Goal: Transaction & Acquisition: Purchase product/service

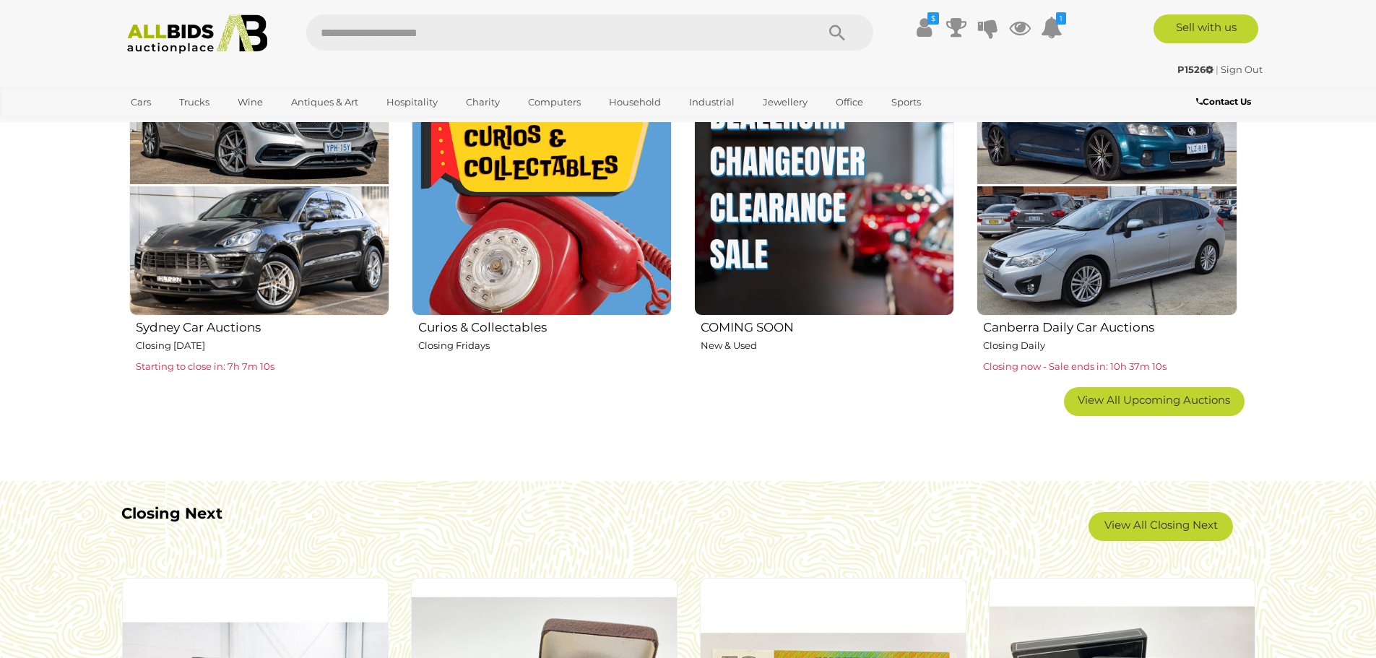
scroll to position [1084, 0]
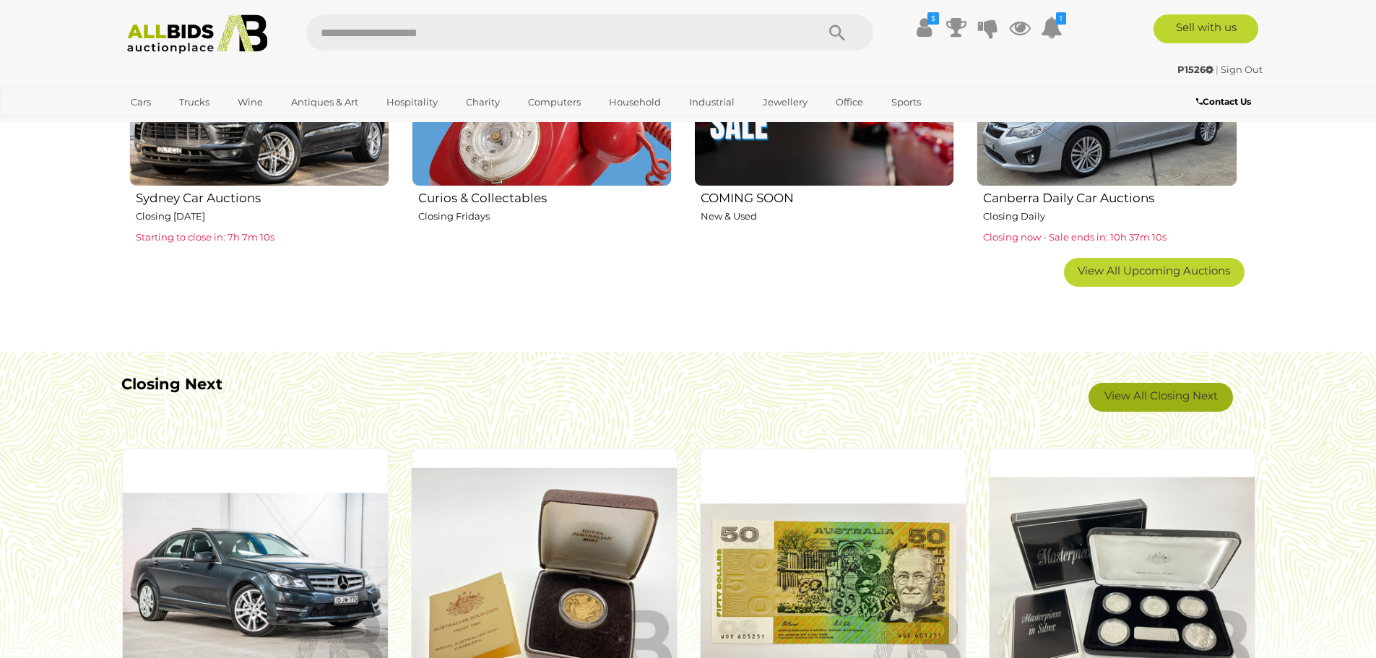
click at [1114, 396] on link "View All Closing Next" at bounding box center [1161, 397] width 144 height 29
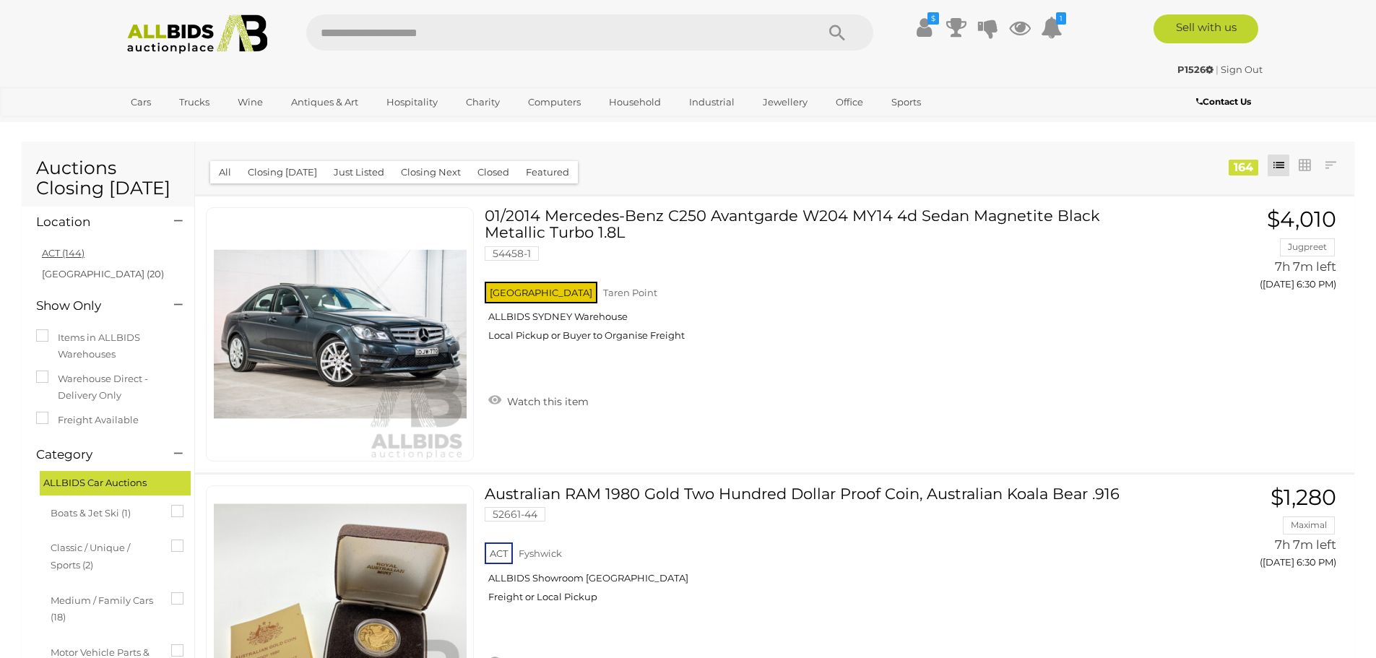
click at [72, 256] on link "ACT (144)" at bounding box center [63, 253] width 43 height 12
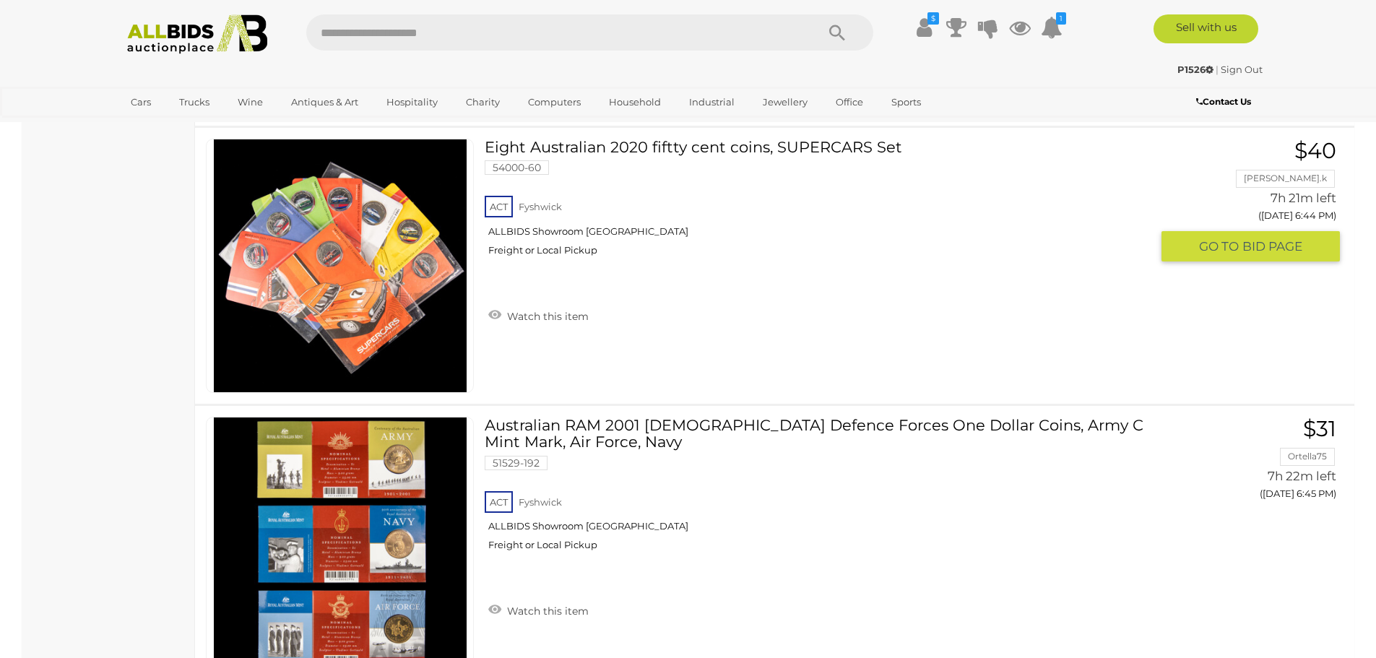
scroll to position [3612, 0]
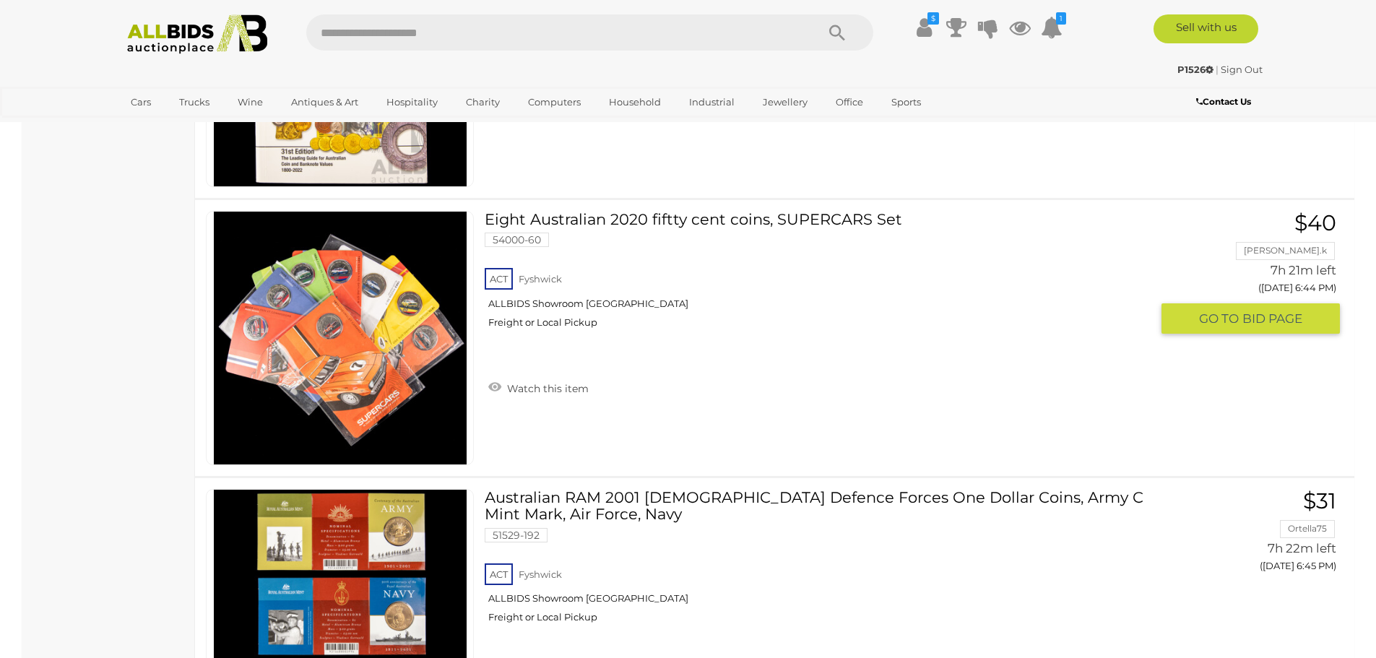
click at [826, 217] on link "Eight Australian 2020 fiftty cent coins, SUPERCARS Set 54000-60 ACT [GEOGRAPHIC…" at bounding box center [823, 275] width 655 height 129
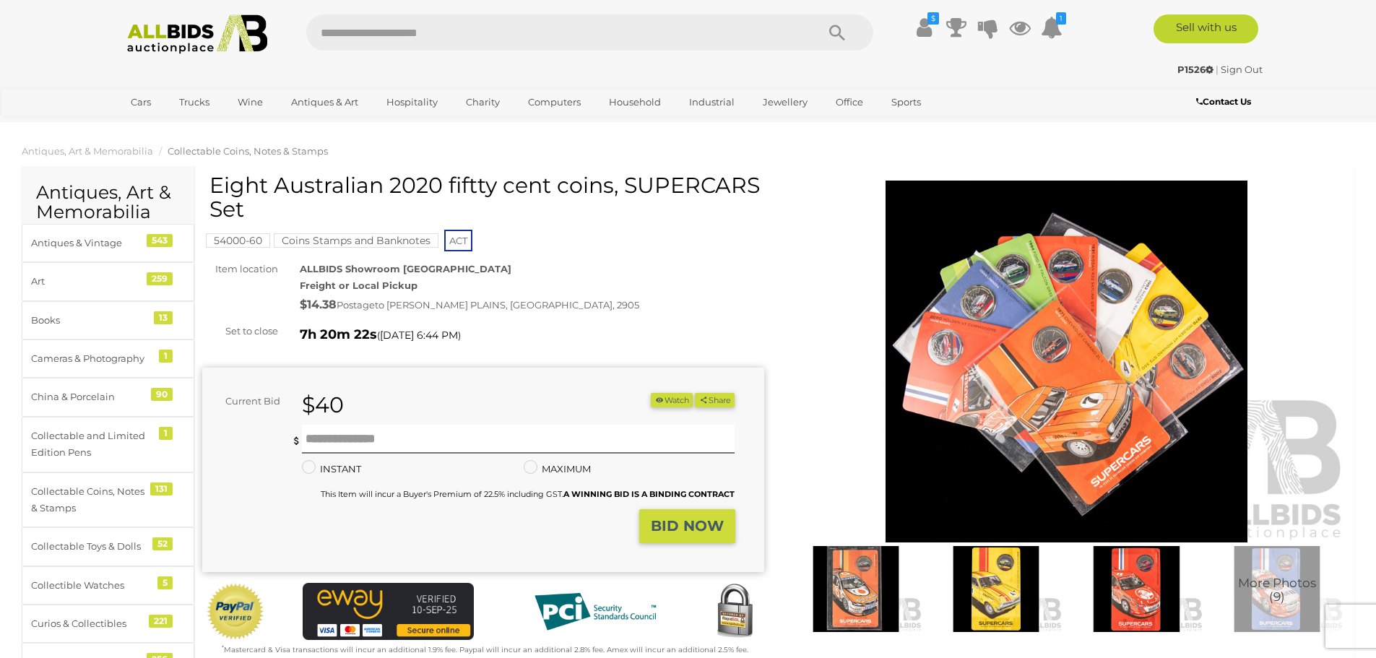
click at [1099, 370] on img at bounding box center [1067, 362] width 562 height 362
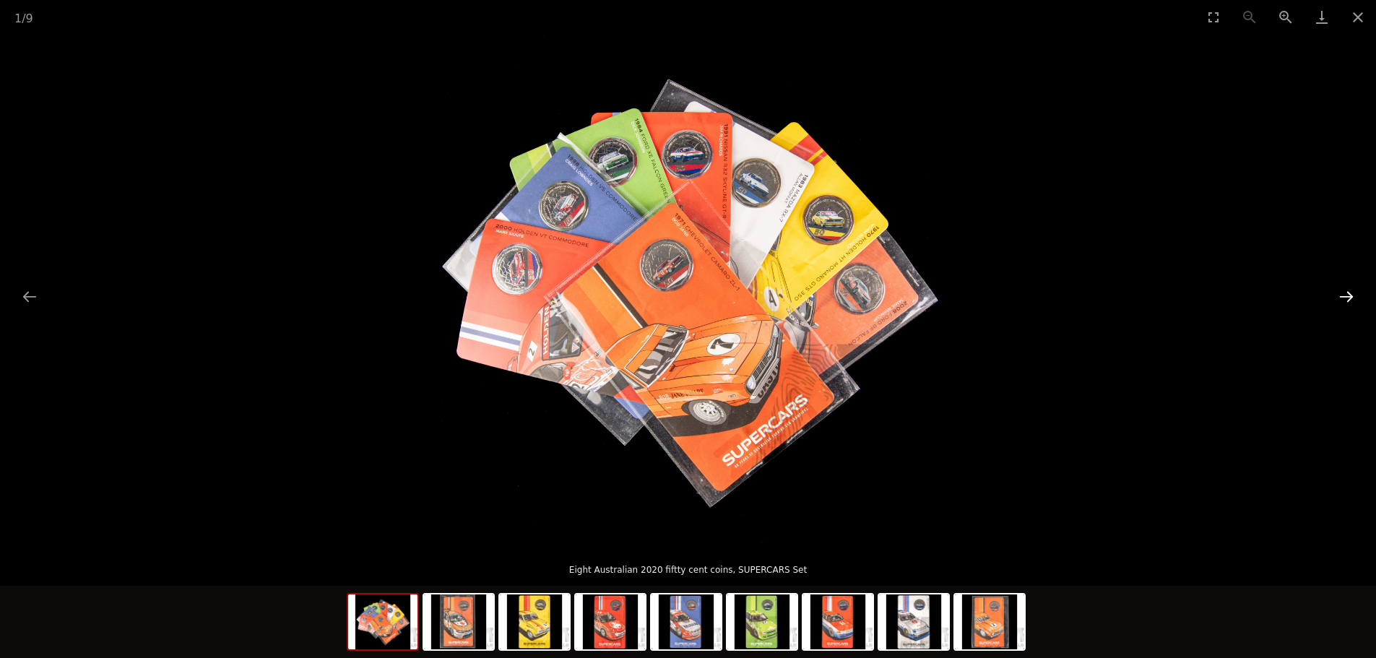
click at [1351, 298] on button "Next slide" at bounding box center [1346, 296] width 30 height 28
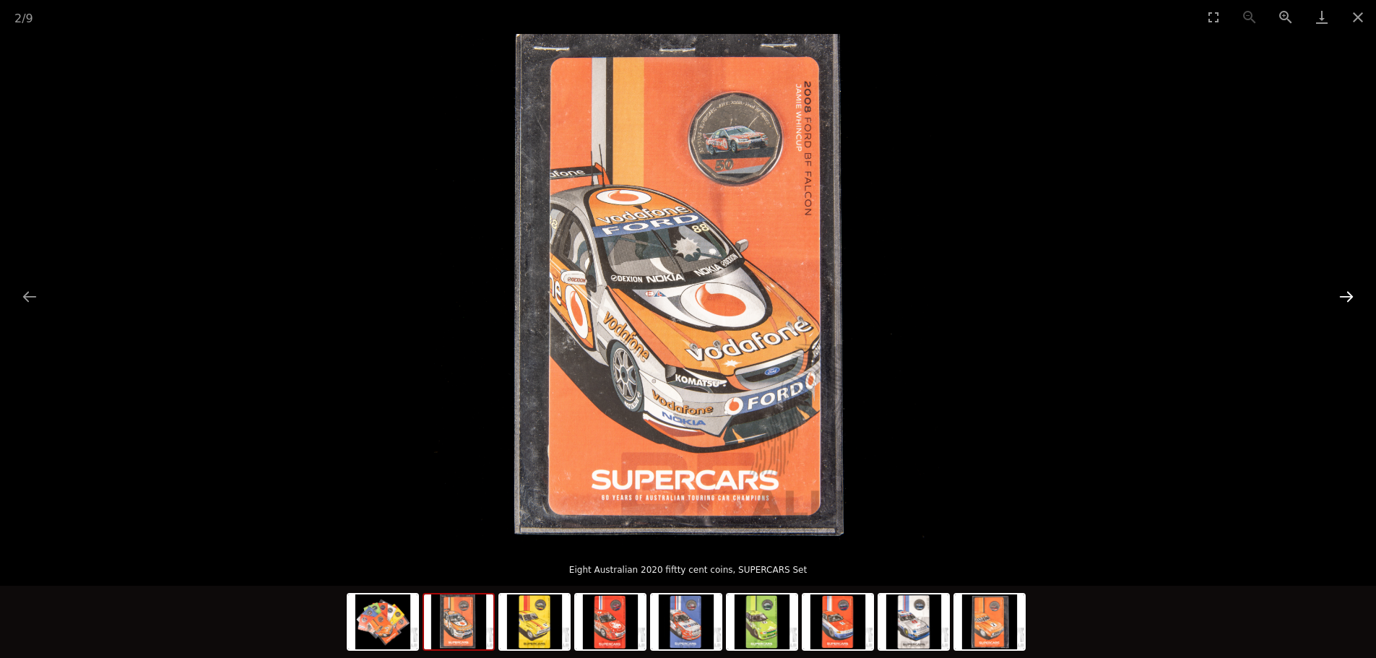
click at [1350, 298] on button "Next slide" at bounding box center [1346, 296] width 30 height 28
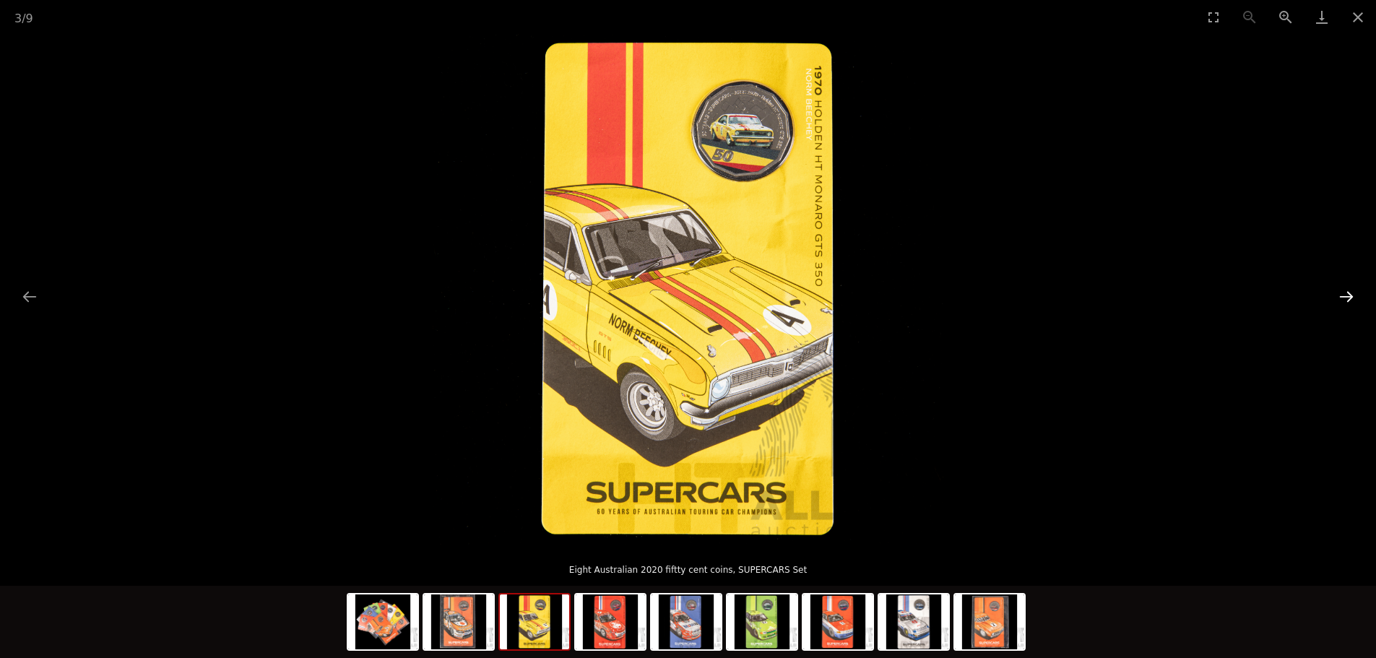
click at [1350, 298] on button "Next slide" at bounding box center [1346, 296] width 30 height 28
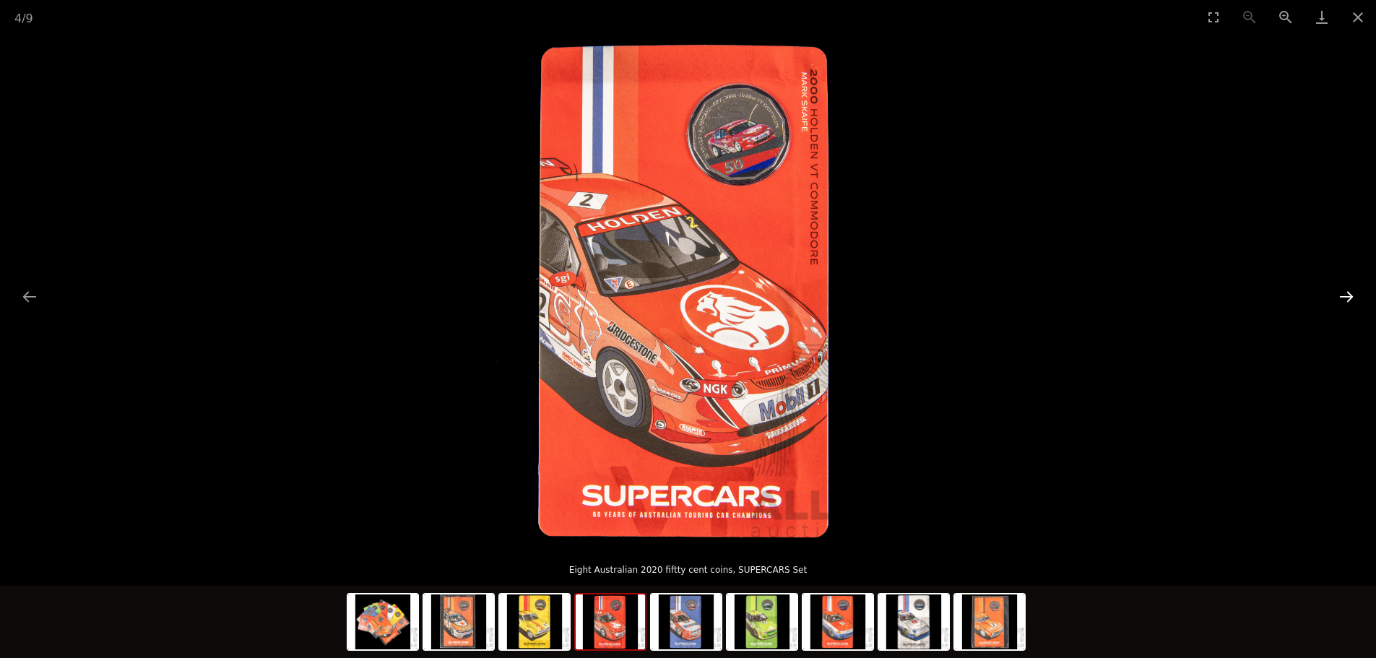
click at [1350, 298] on button "Next slide" at bounding box center [1346, 296] width 30 height 28
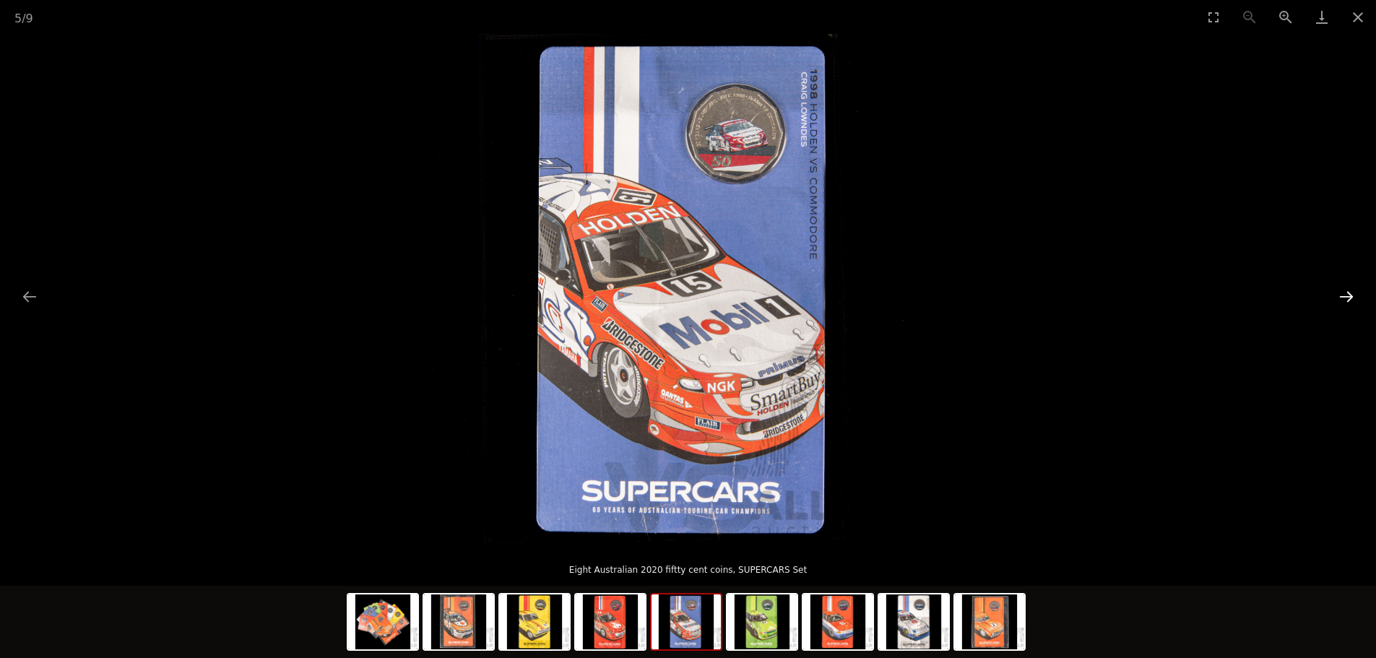
click at [1350, 298] on button "Next slide" at bounding box center [1346, 296] width 30 height 28
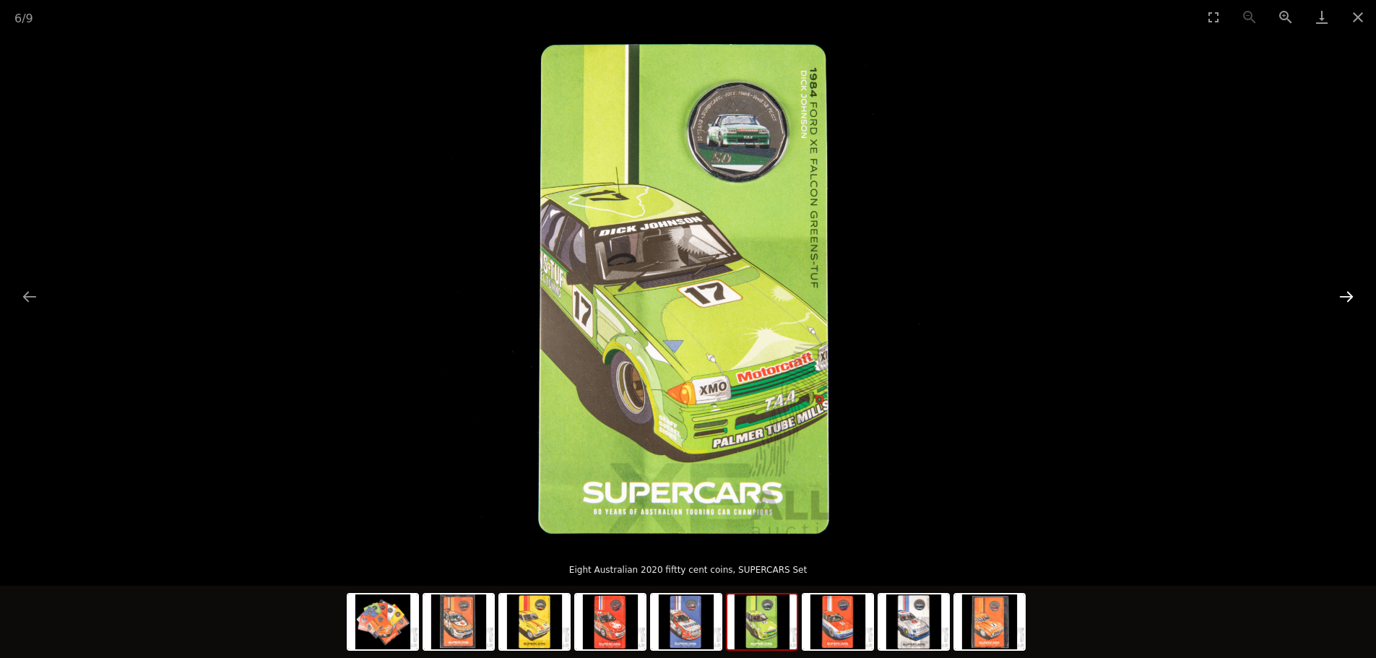
click at [1350, 298] on button "Next slide" at bounding box center [1346, 296] width 30 height 28
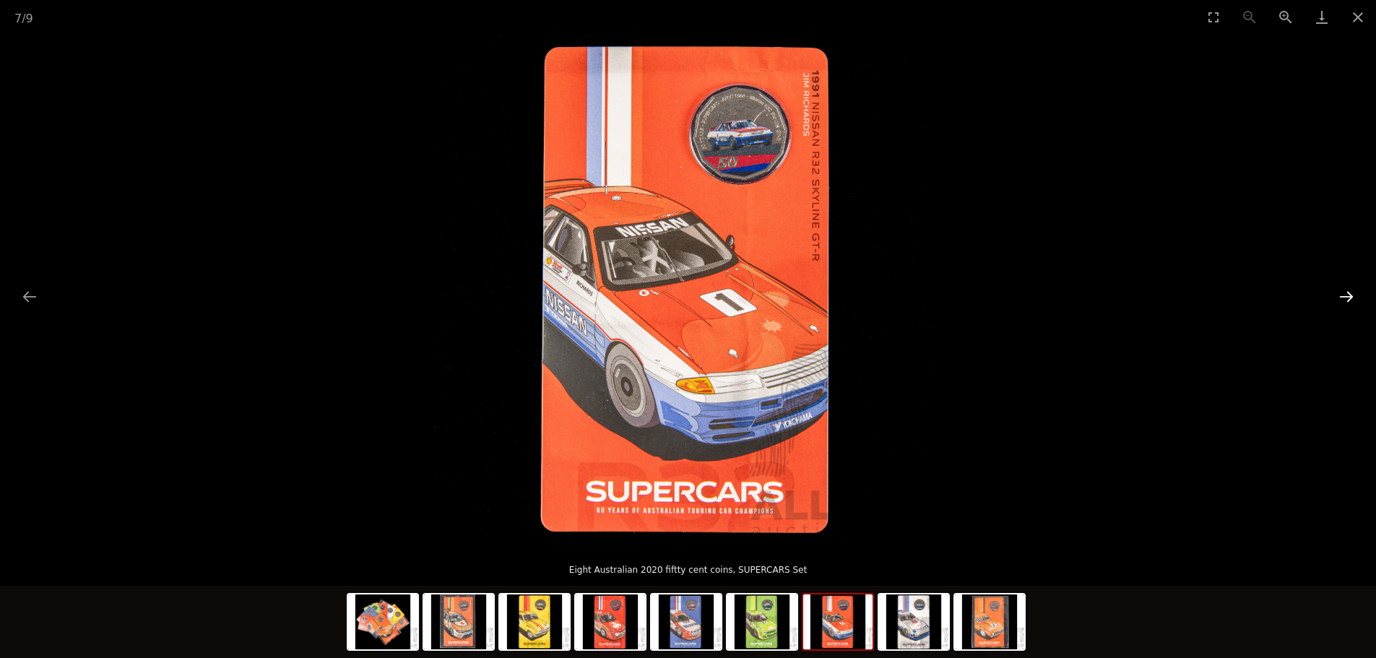
click at [1350, 298] on button "Next slide" at bounding box center [1346, 296] width 30 height 28
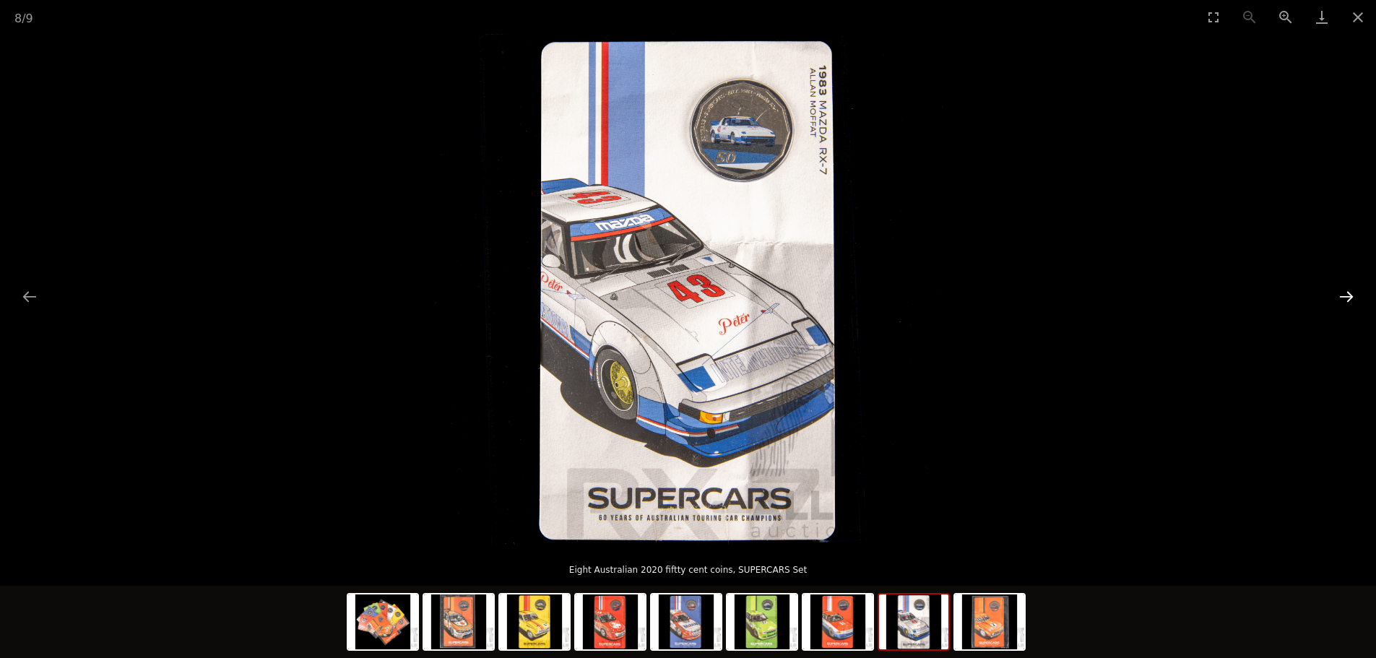
click at [1350, 298] on button "Next slide" at bounding box center [1346, 296] width 30 height 28
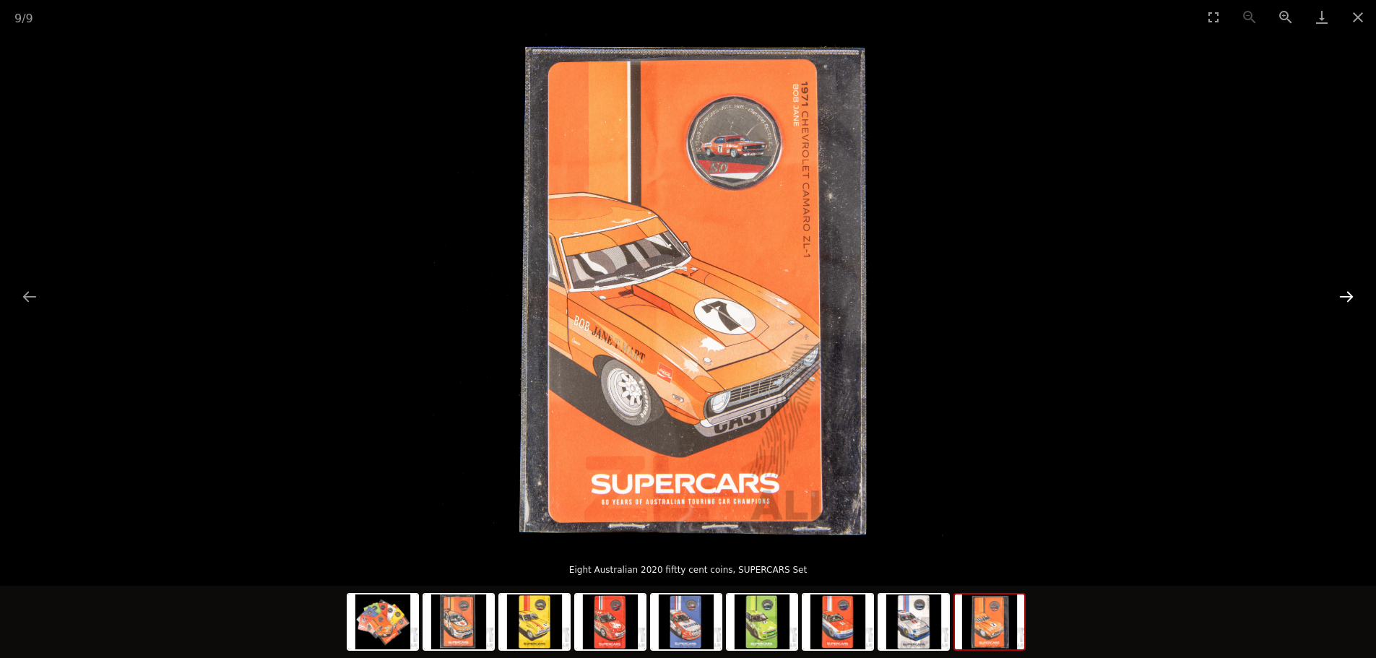
click at [1350, 298] on button "Next slide" at bounding box center [1346, 296] width 30 height 28
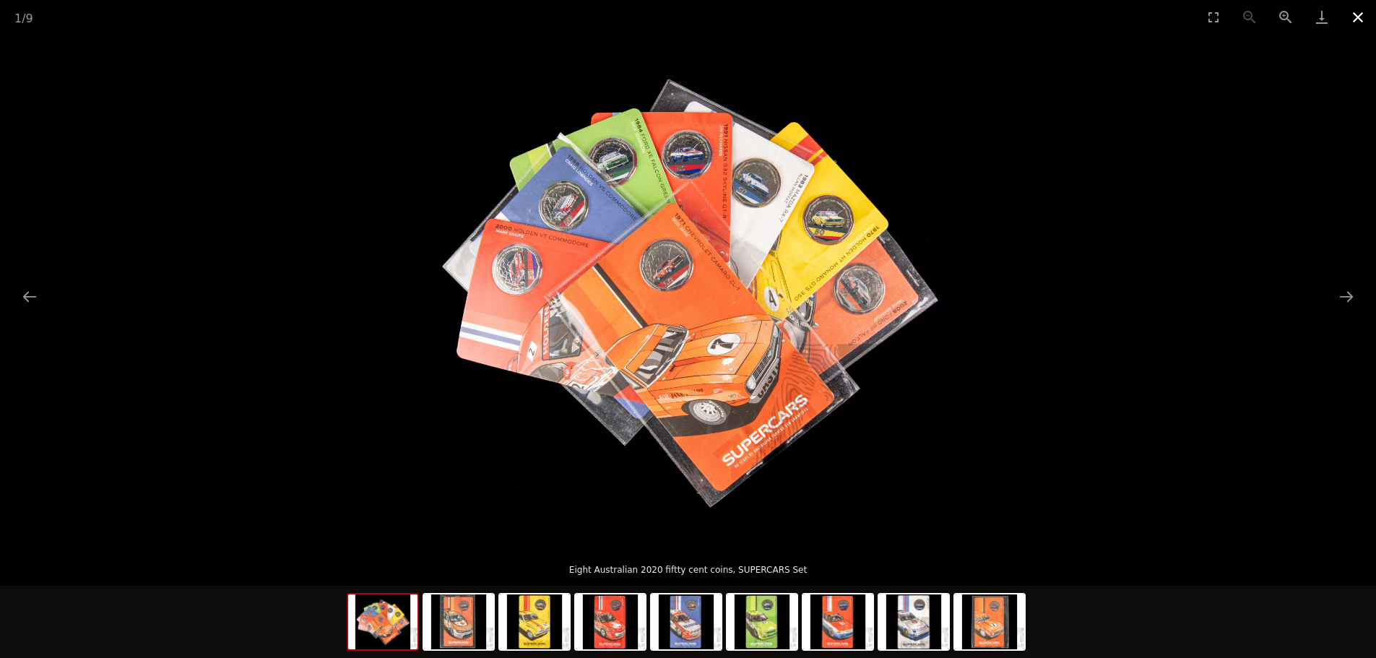
click at [1357, 22] on button "Close gallery" at bounding box center [1358, 17] width 36 height 34
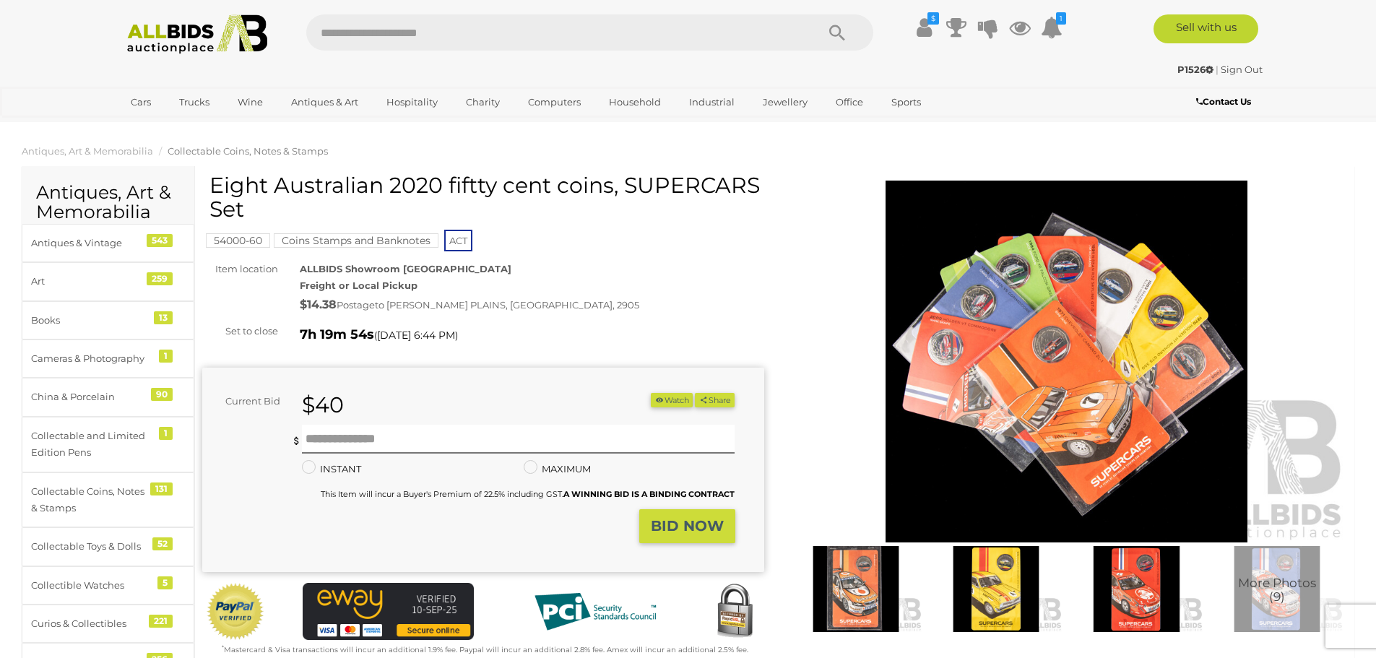
scroll to position [72, 0]
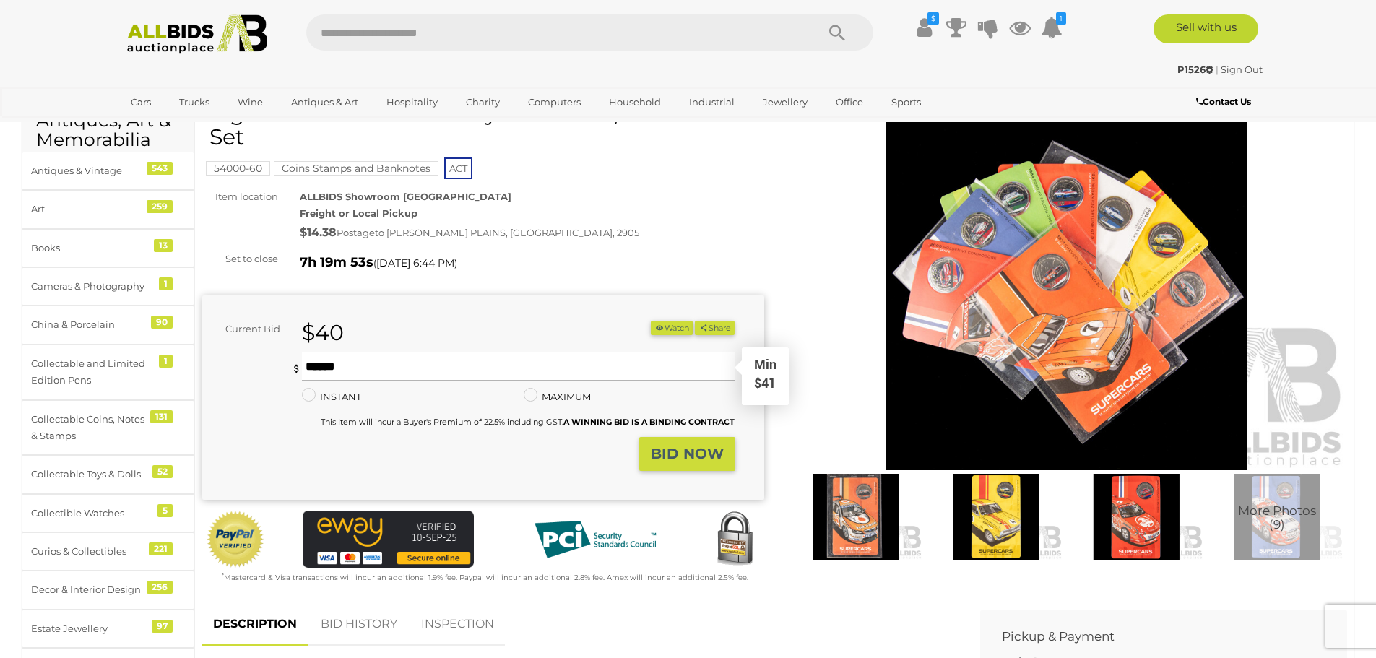
click at [366, 365] on input "text" at bounding box center [518, 367] width 433 height 29
type input "**"
click at [670, 449] on strong "BID NOW" at bounding box center [687, 453] width 73 height 17
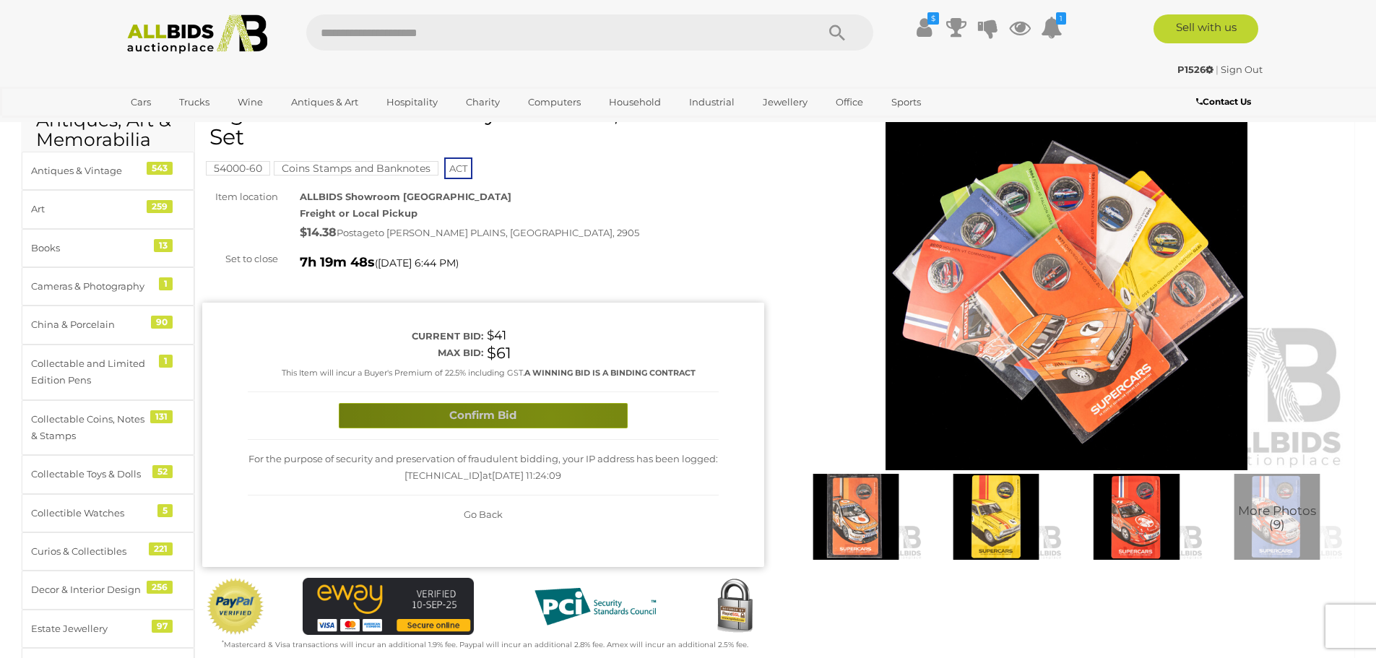
click at [551, 416] on button "Confirm Bid" at bounding box center [483, 415] width 289 height 25
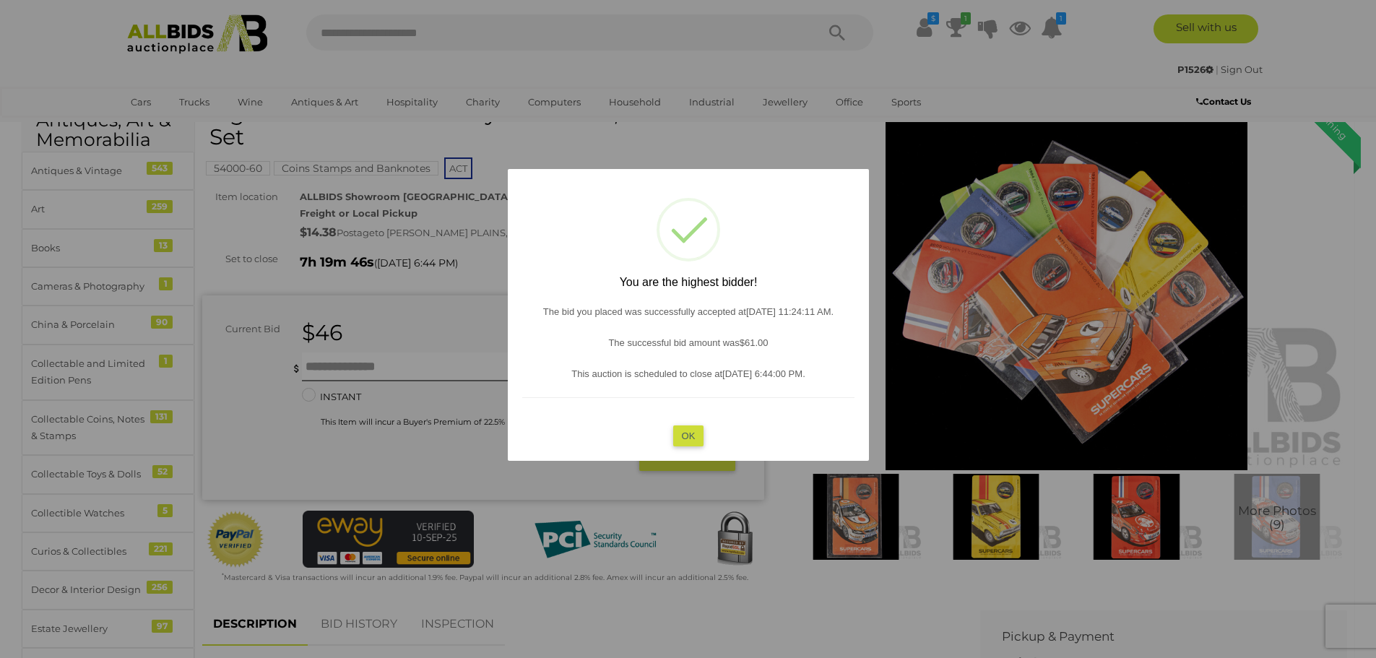
click at [691, 438] on button "OK" at bounding box center [688, 435] width 31 height 21
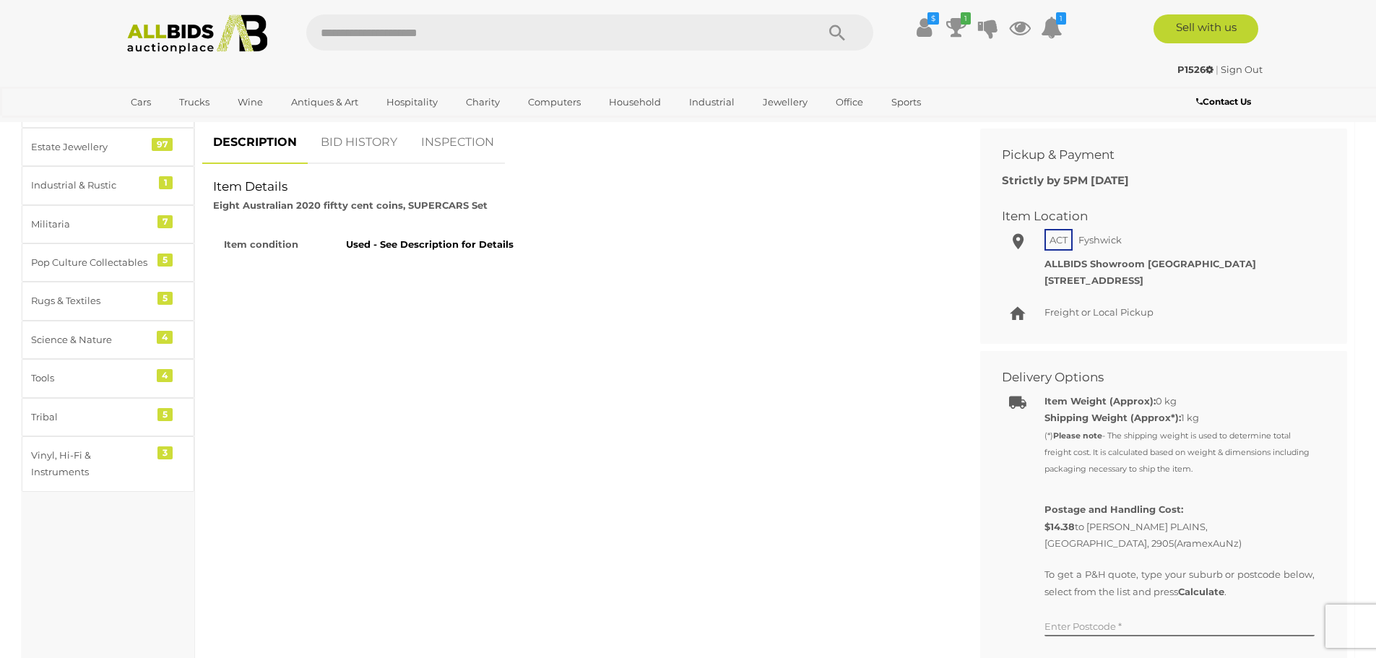
scroll to position [217, 0]
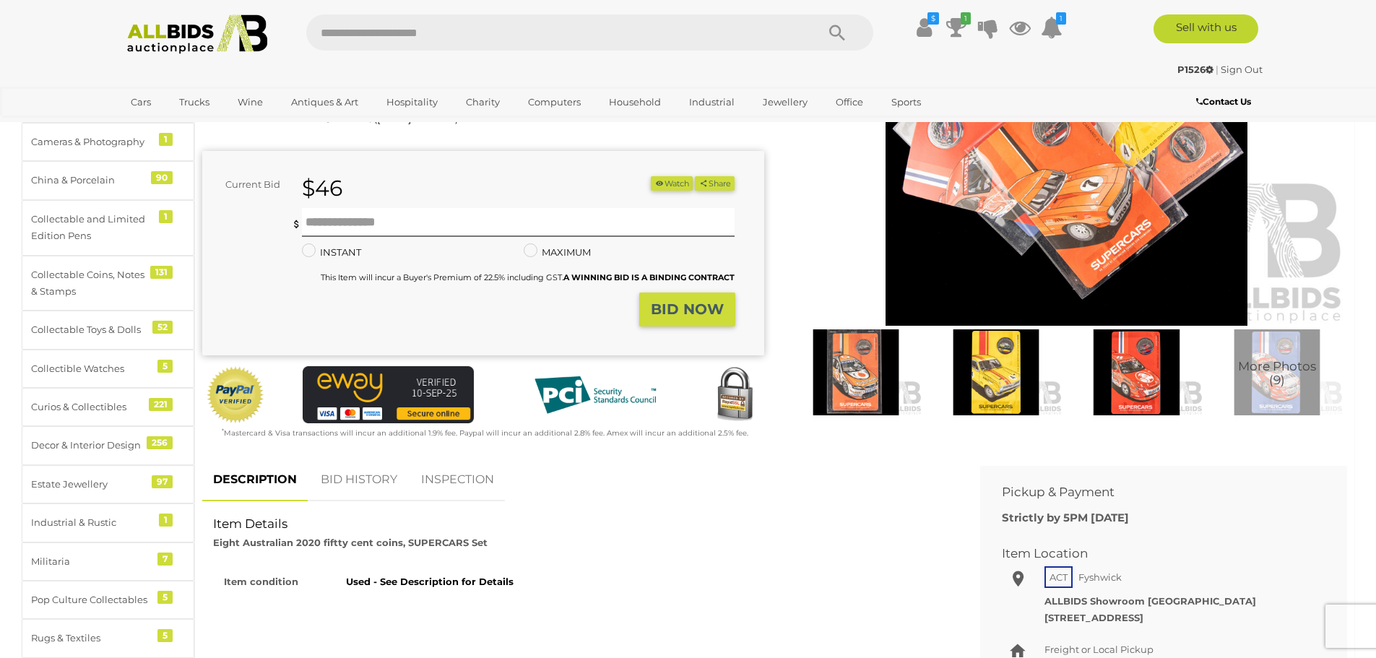
click at [363, 474] on link "BID HISTORY" at bounding box center [359, 480] width 98 height 43
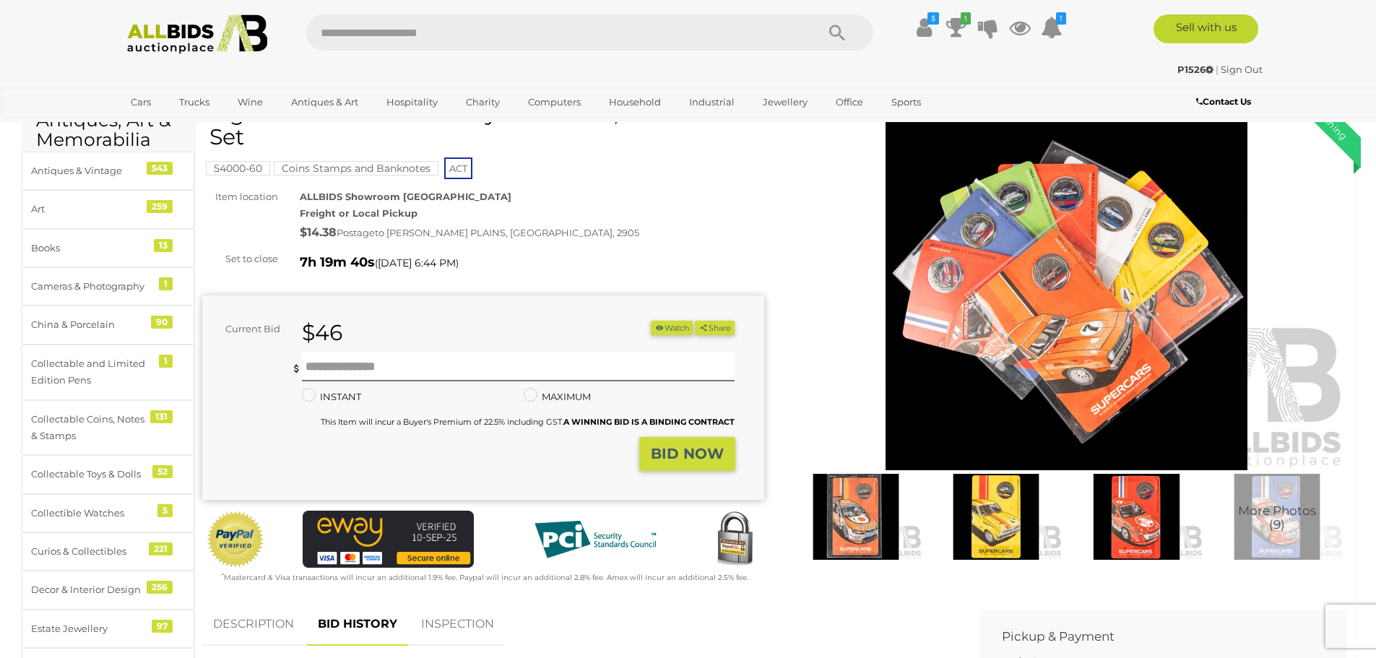
scroll to position [0, 0]
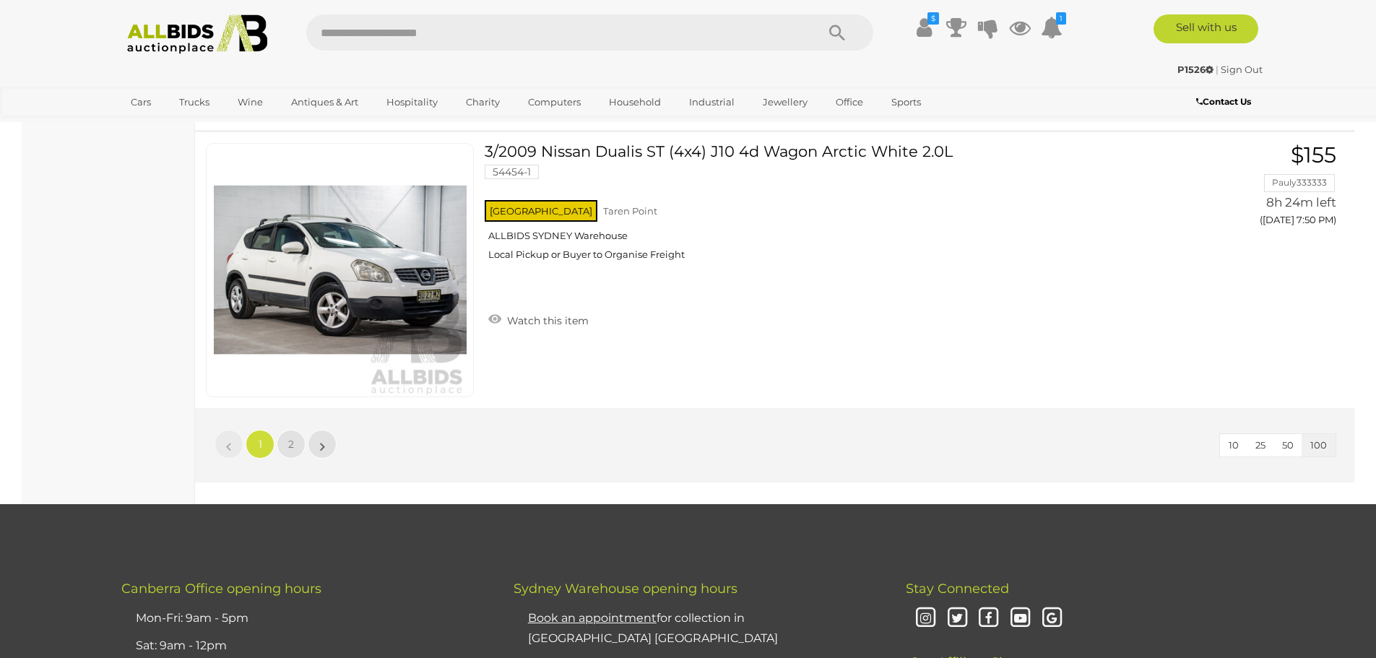
scroll to position [27631, 0]
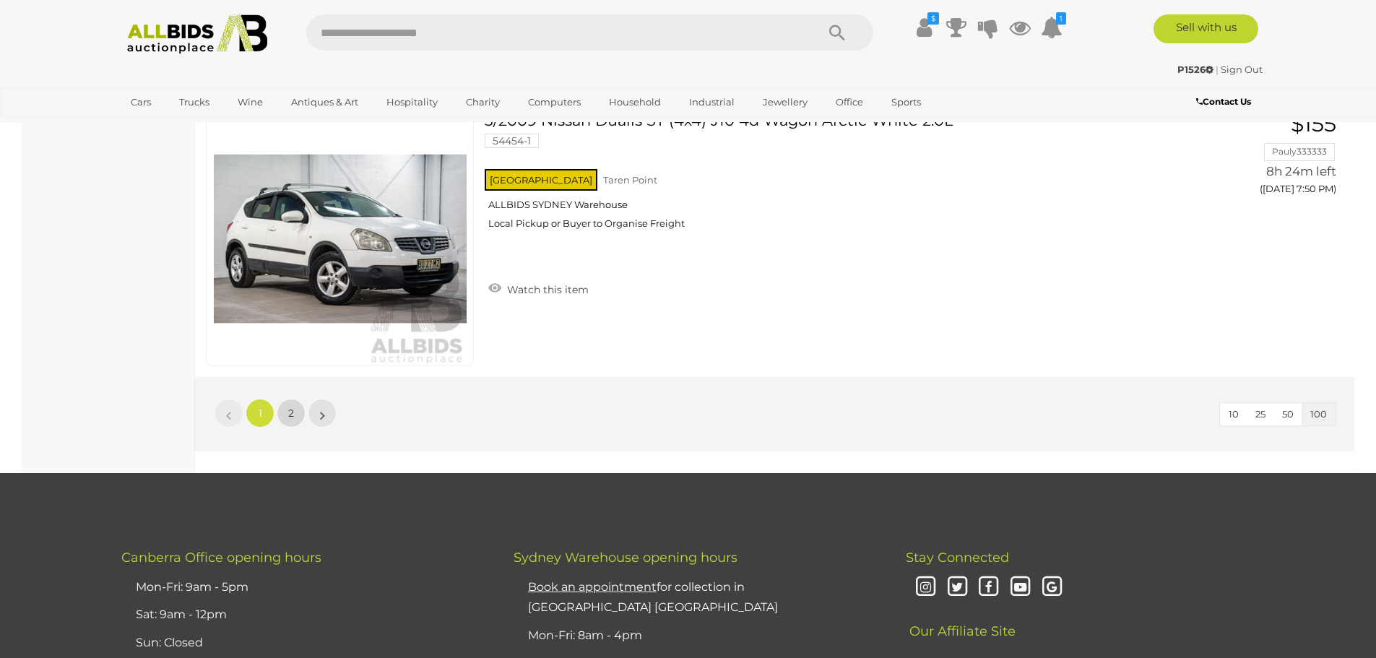
click at [295, 414] on link "2" at bounding box center [291, 413] width 29 height 29
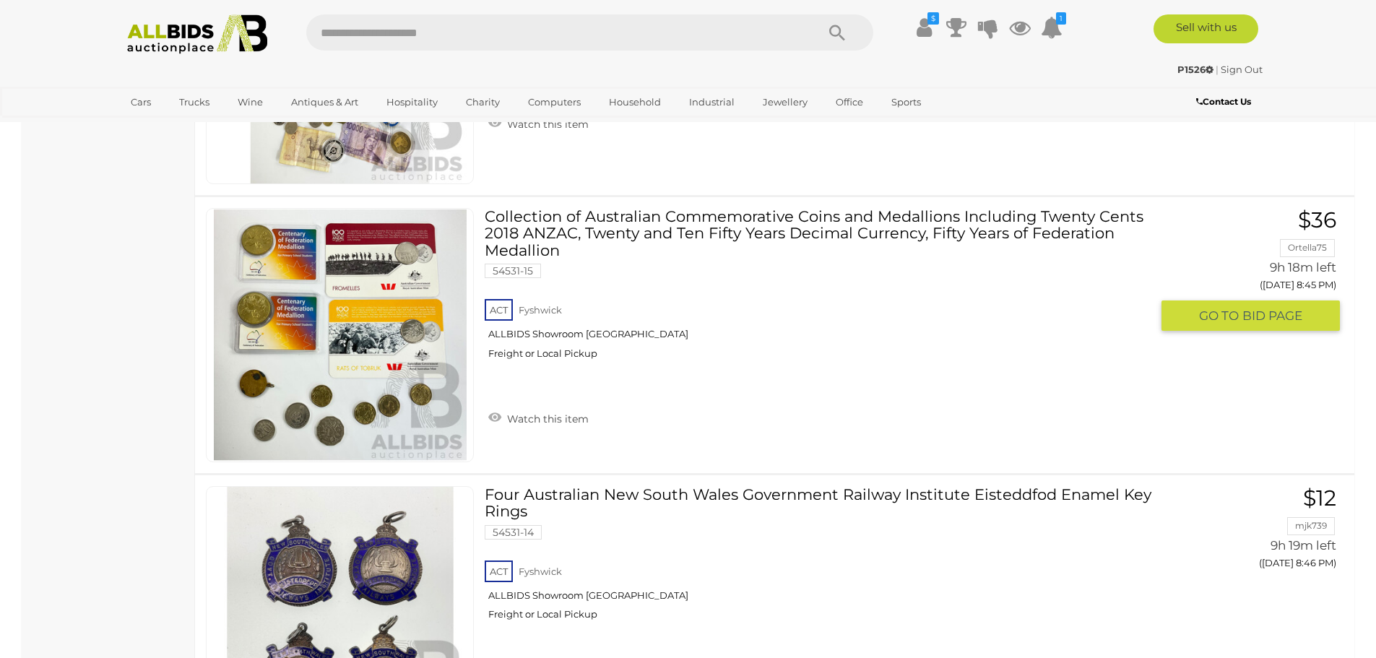
scroll to position [16833, 0]
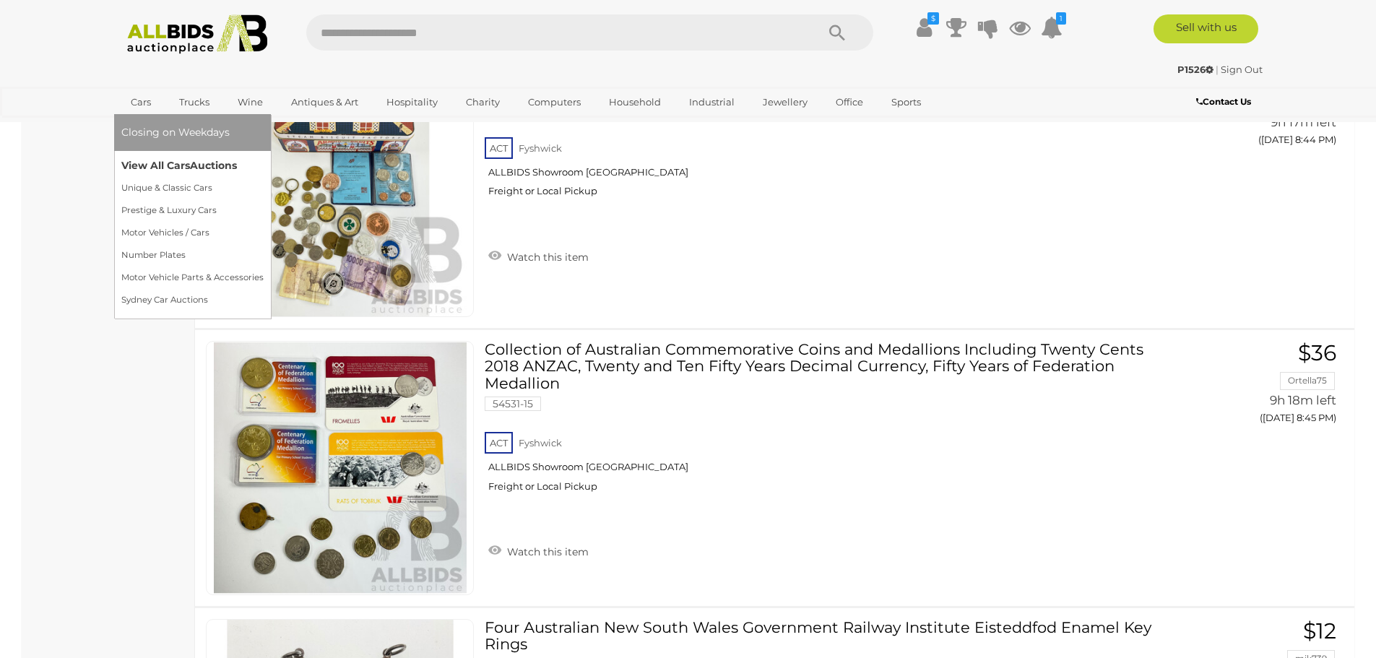
click at [159, 159] on link "View All Cars Auctions" at bounding box center [192, 166] width 142 height 22
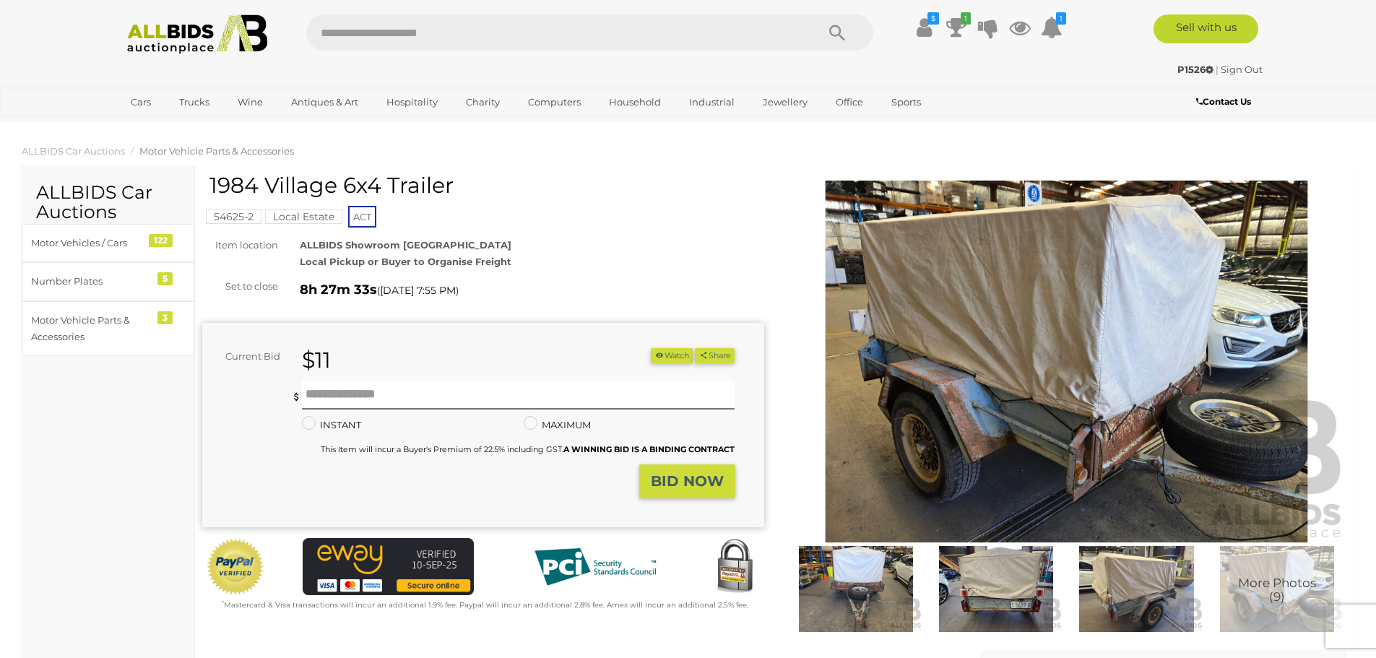
click at [1027, 350] on img at bounding box center [1067, 362] width 562 height 362
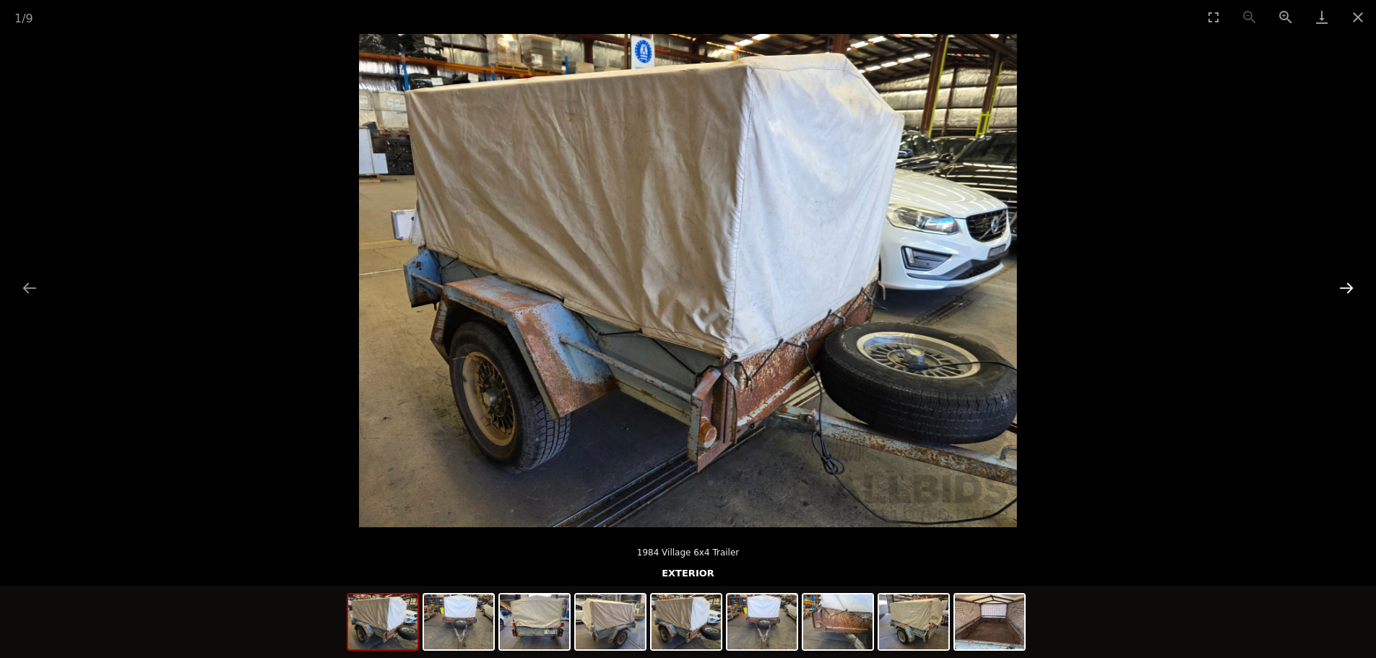
click at [1346, 285] on button "Next slide" at bounding box center [1346, 288] width 30 height 28
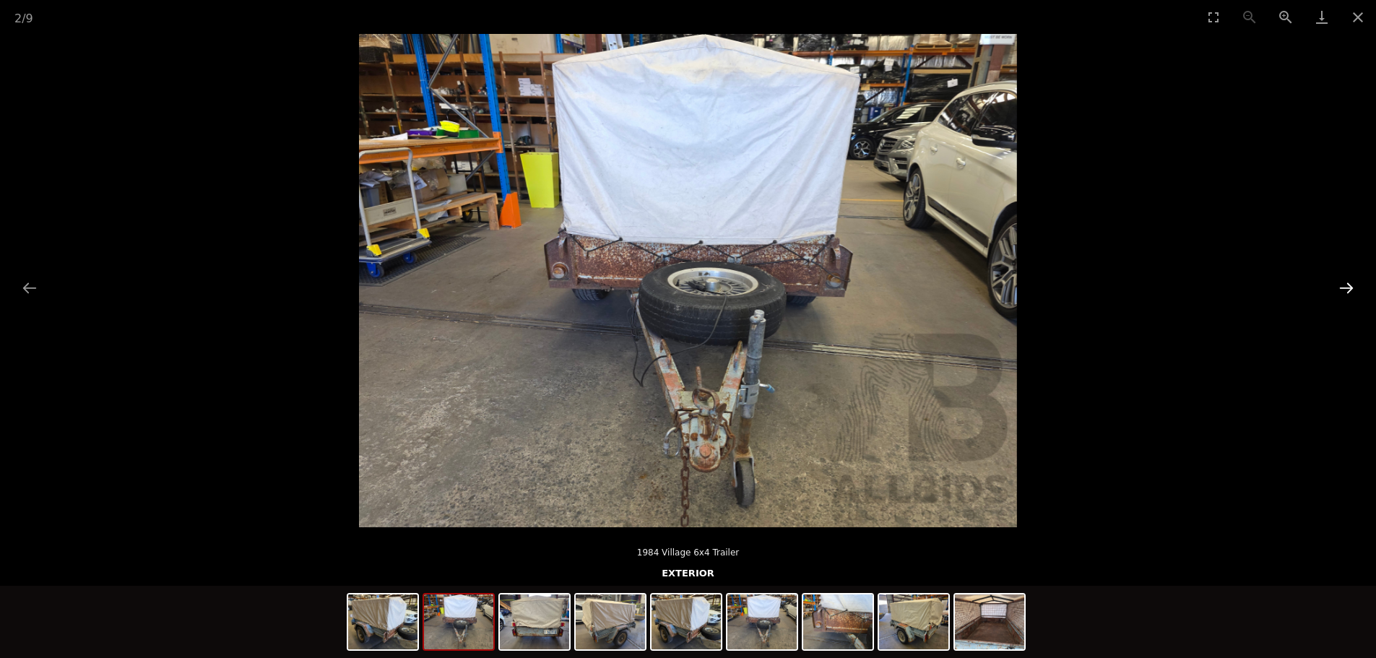
click at [1346, 285] on button "Next slide" at bounding box center [1346, 288] width 30 height 28
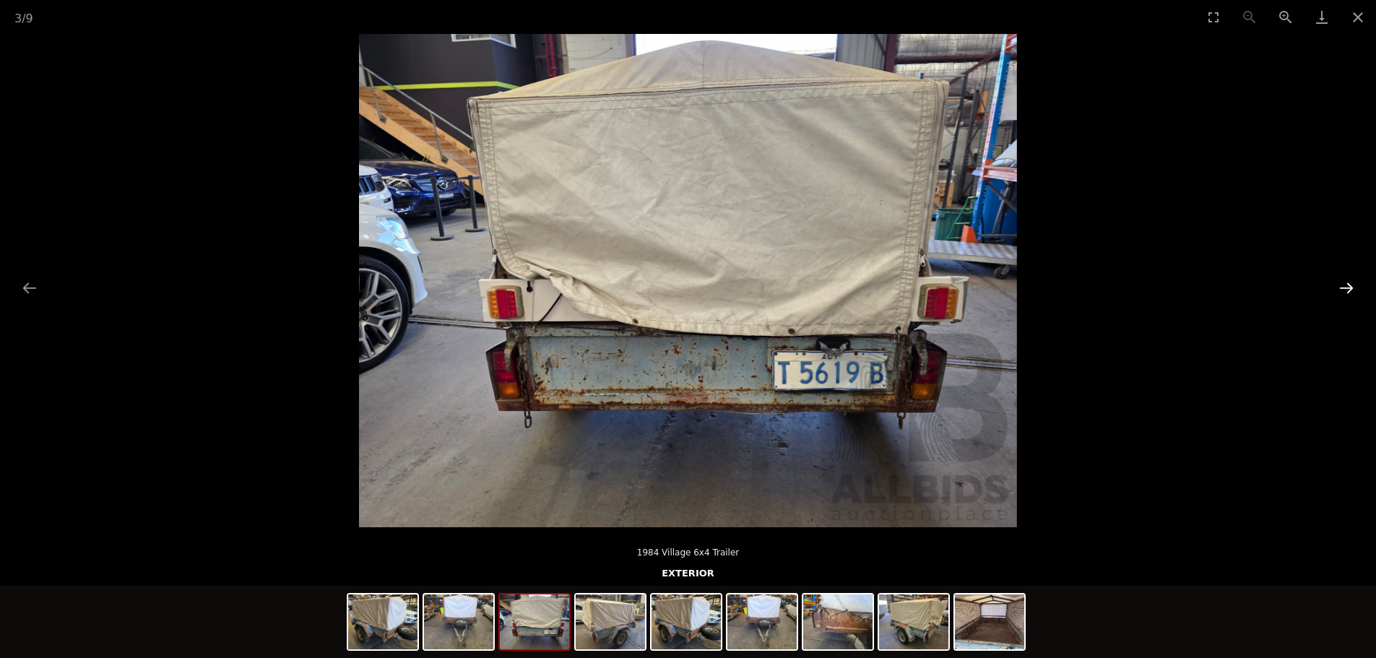
click at [1345, 285] on button "Next slide" at bounding box center [1346, 288] width 30 height 28
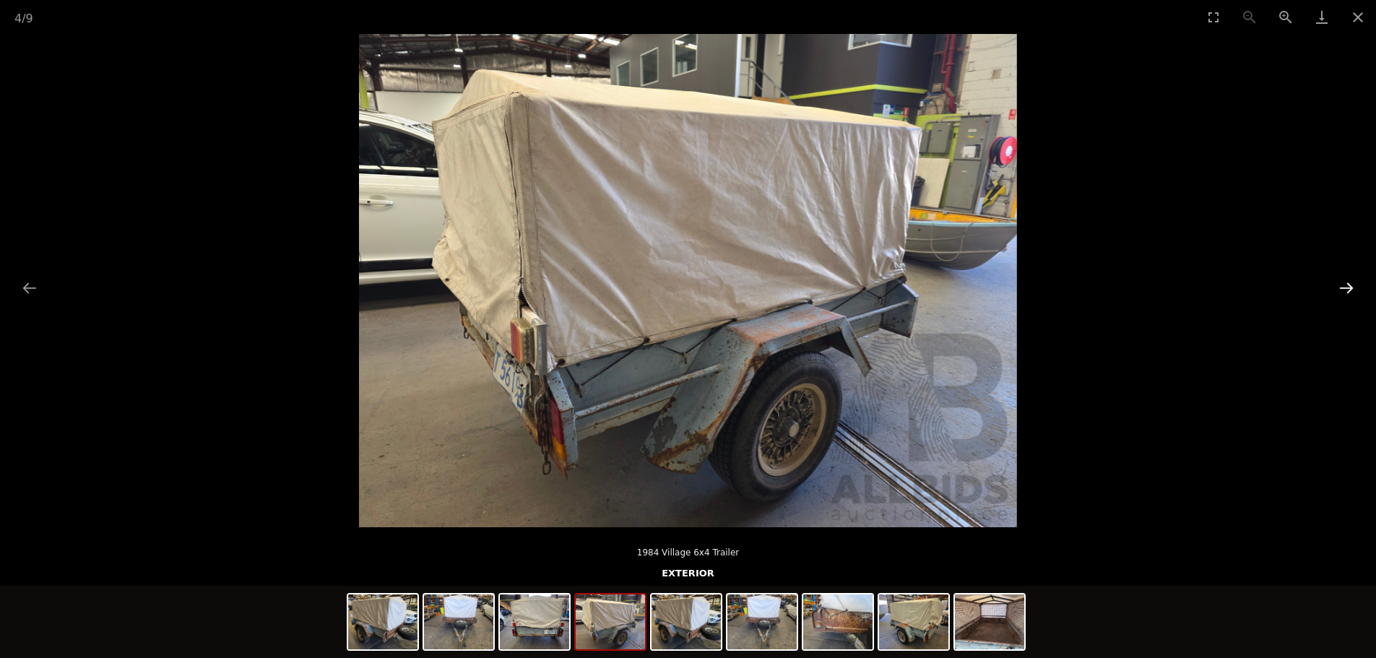
click at [1344, 285] on button "Next slide" at bounding box center [1346, 288] width 30 height 28
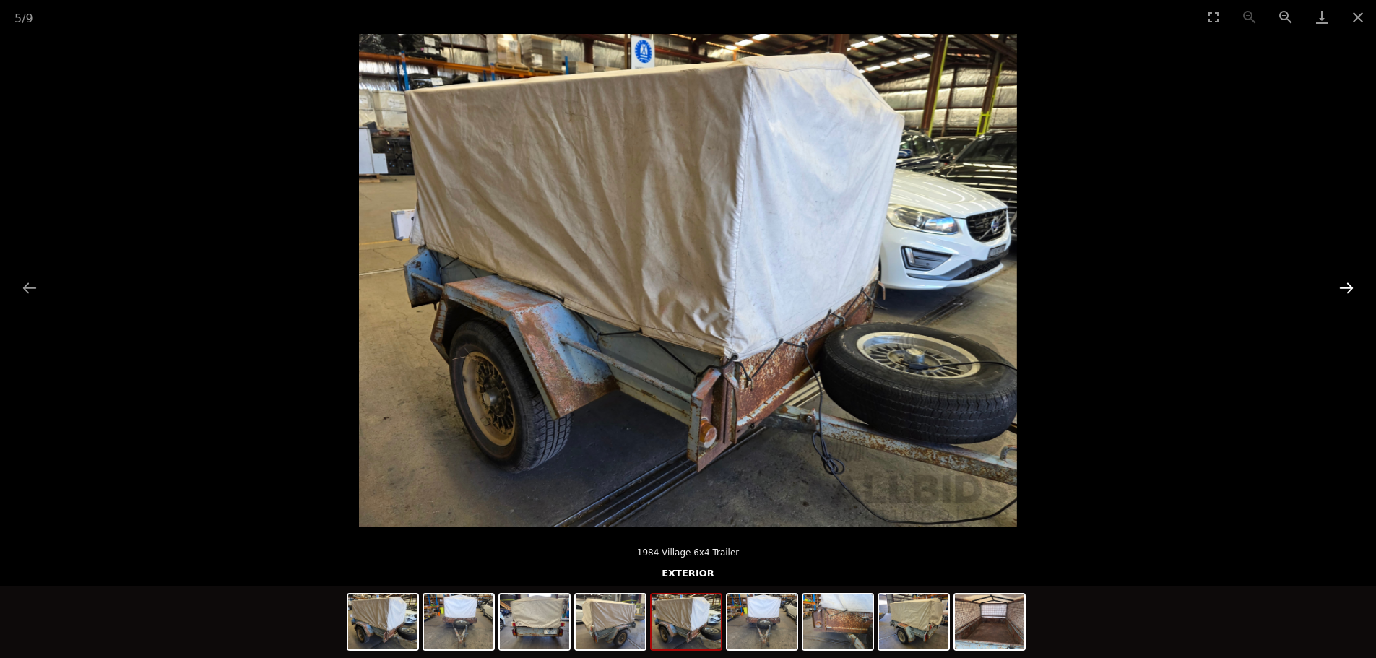
click at [1344, 287] on button "Next slide" at bounding box center [1346, 288] width 30 height 28
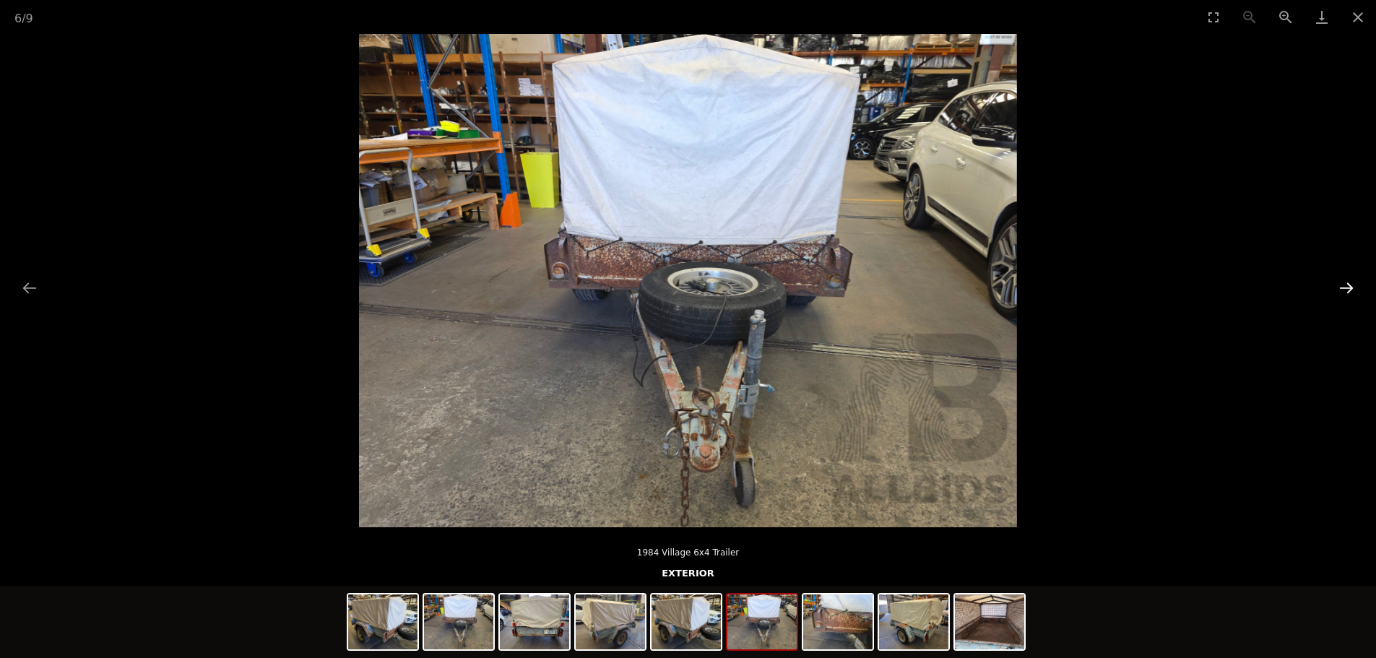
click at [1344, 287] on button "Next slide" at bounding box center [1346, 288] width 30 height 28
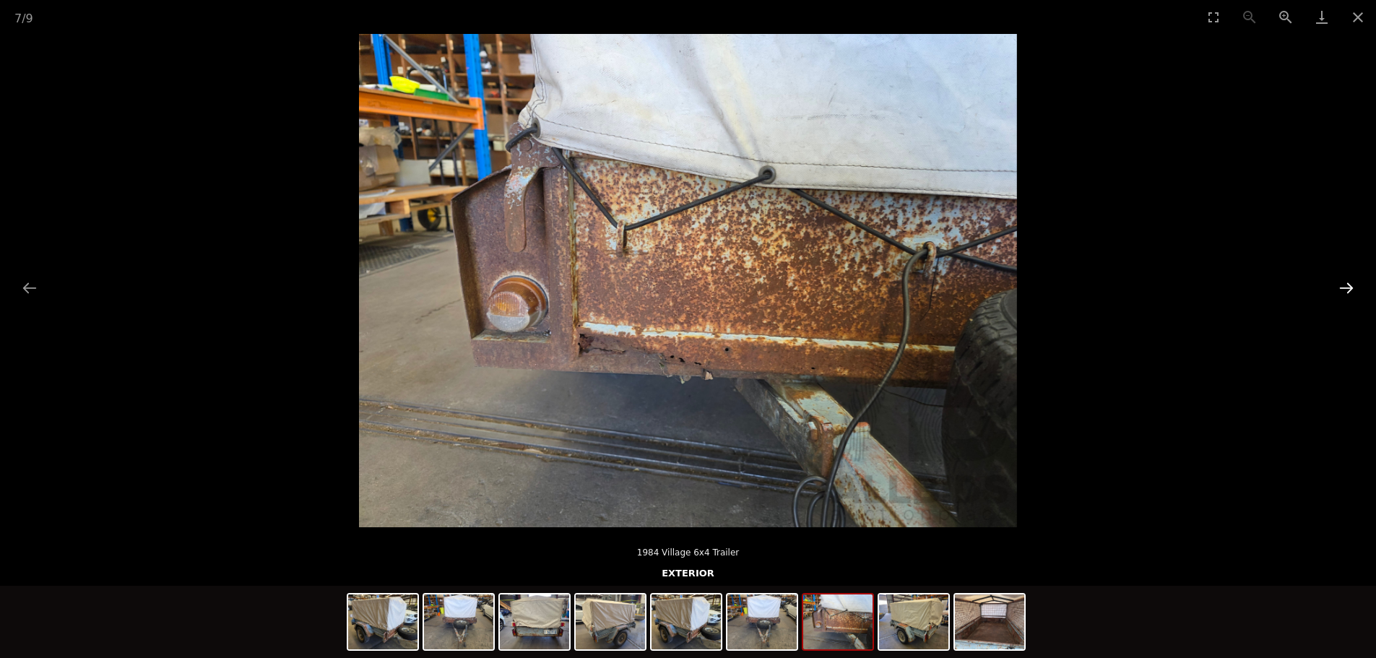
click at [1344, 288] on button "Next slide" at bounding box center [1346, 288] width 30 height 28
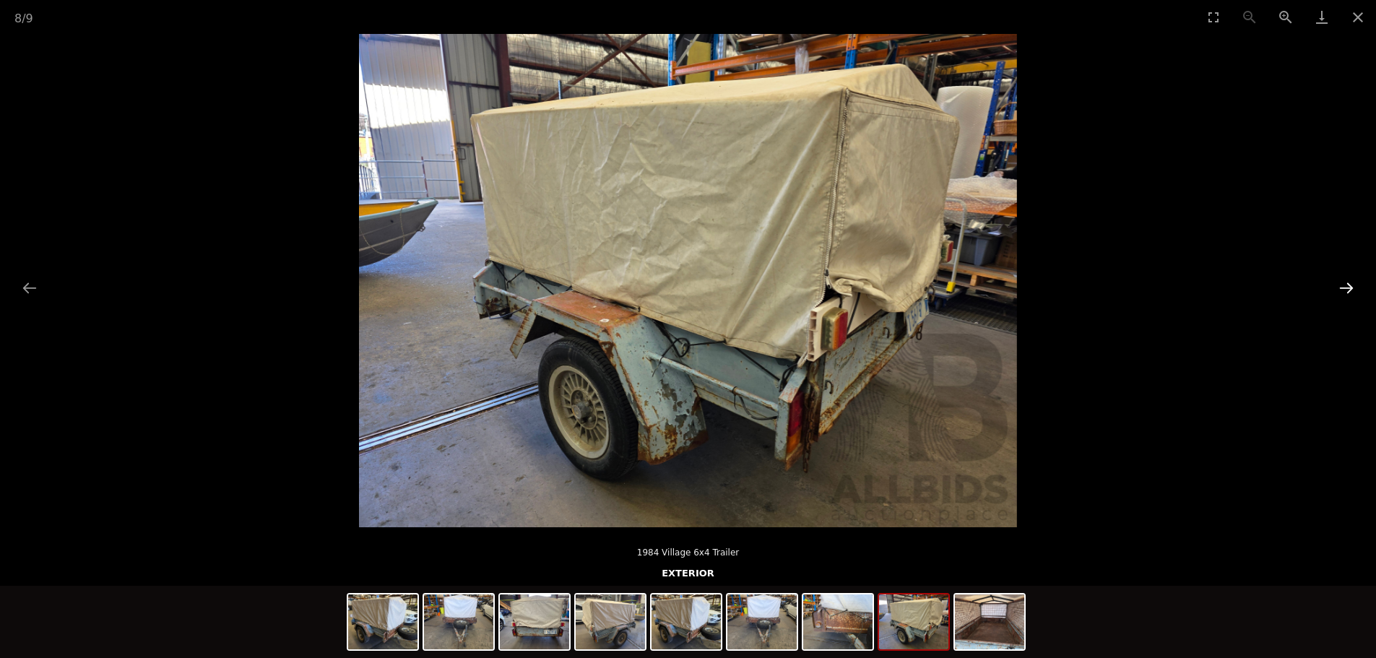
click at [1344, 288] on button "Next slide" at bounding box center [1346, 288] width 30 height 28
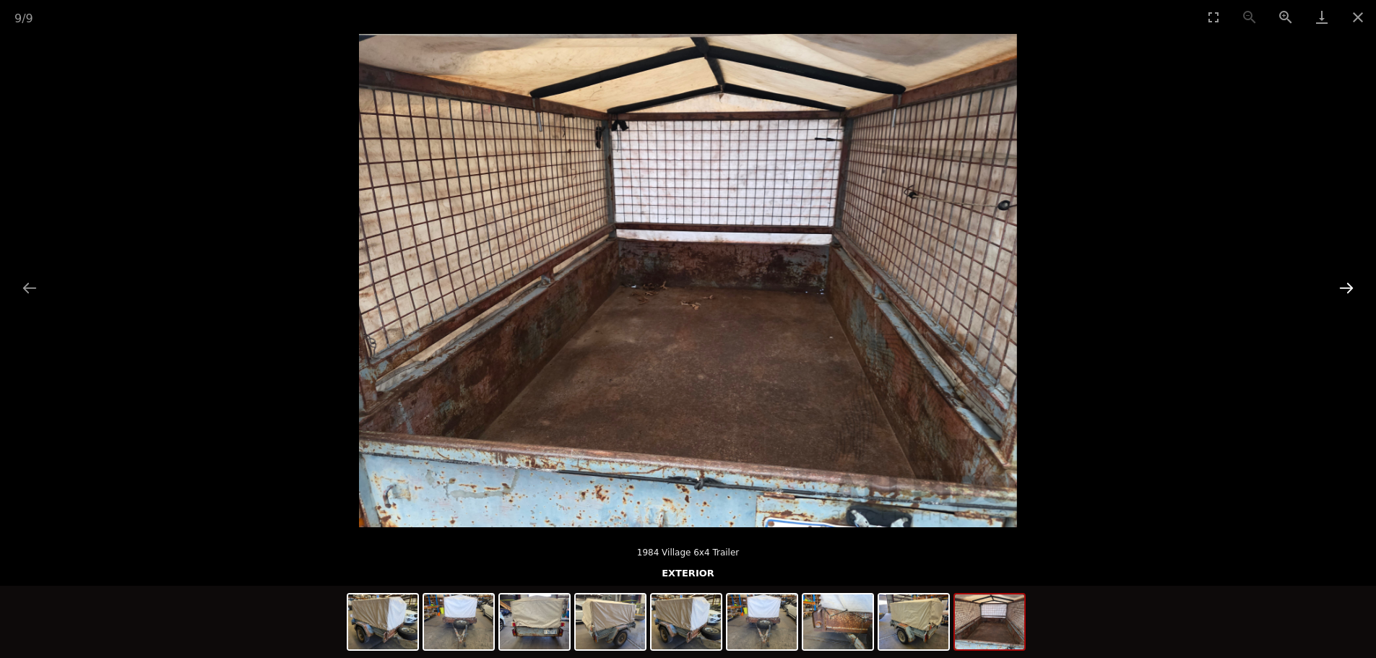
click at [1344, 288] on button "Next slide" at bounding box center [1346, 288] width 30 height 28
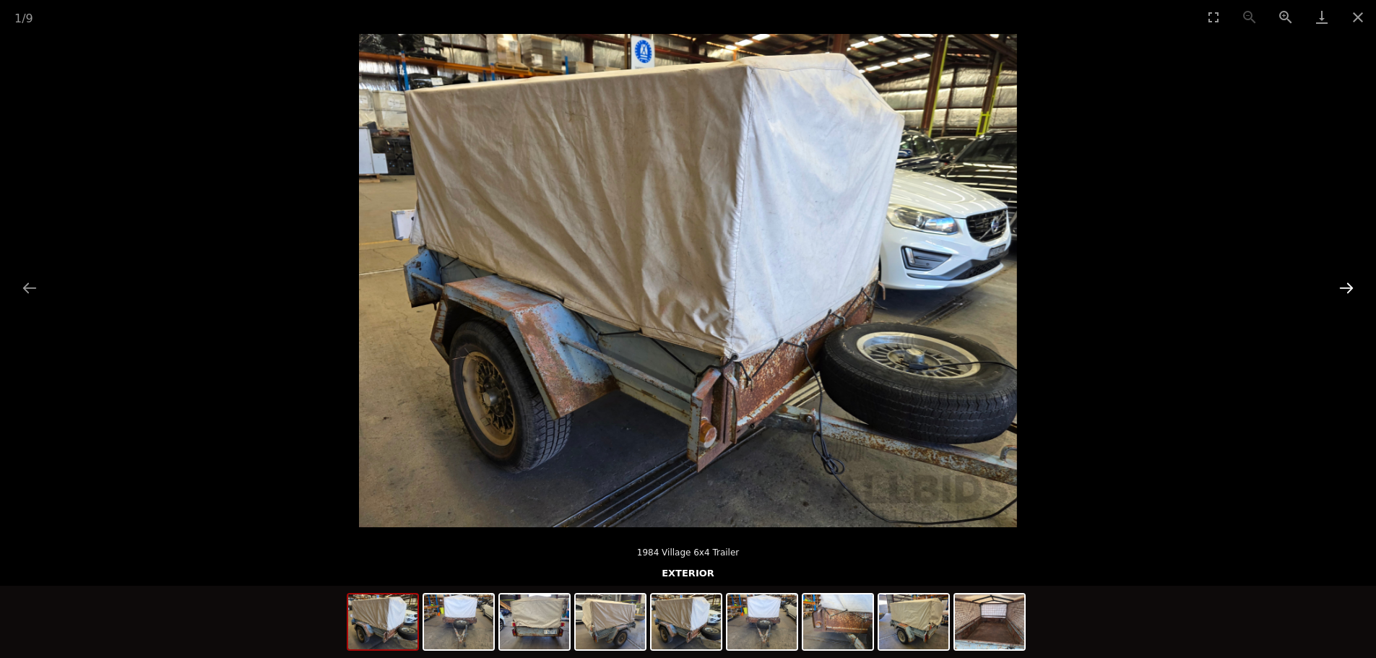
click at [1344, 288] on button "Next slide" at bounding box center [1346, 288] width 30 height 28
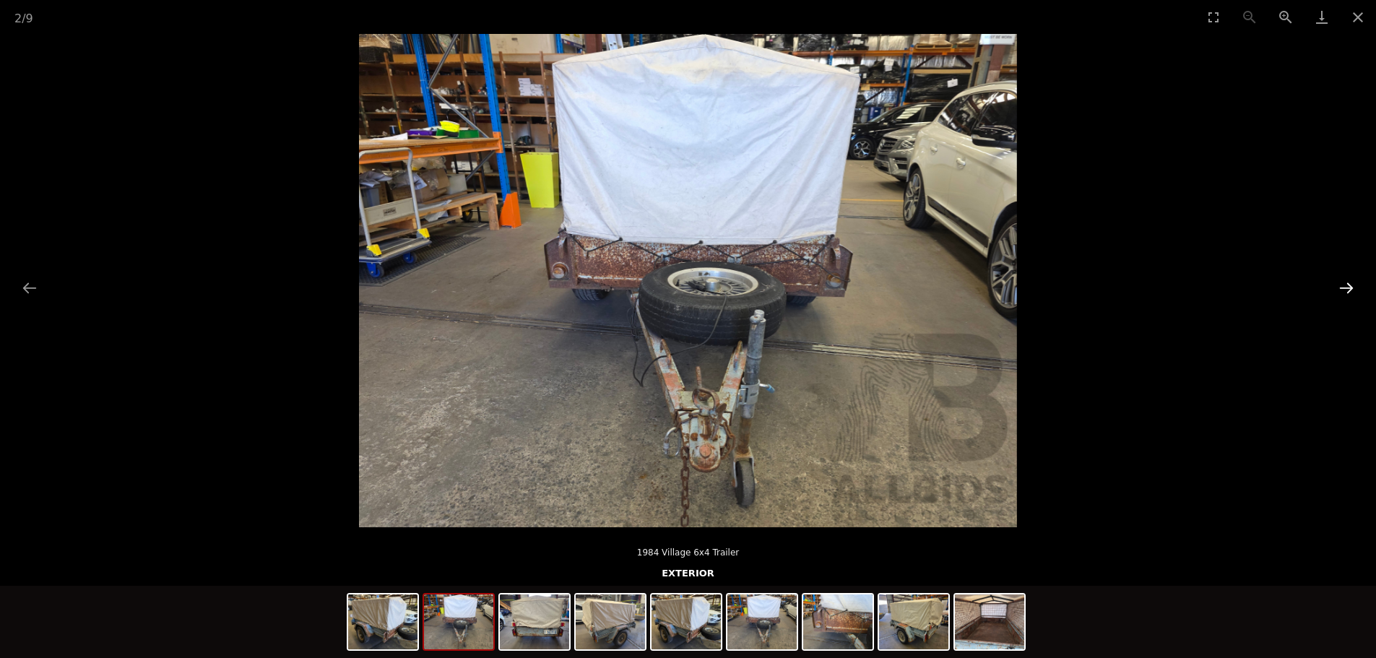
click at [1344, 288] on button "Next slide" at bounding box center [1346, 288] width 30 height 28
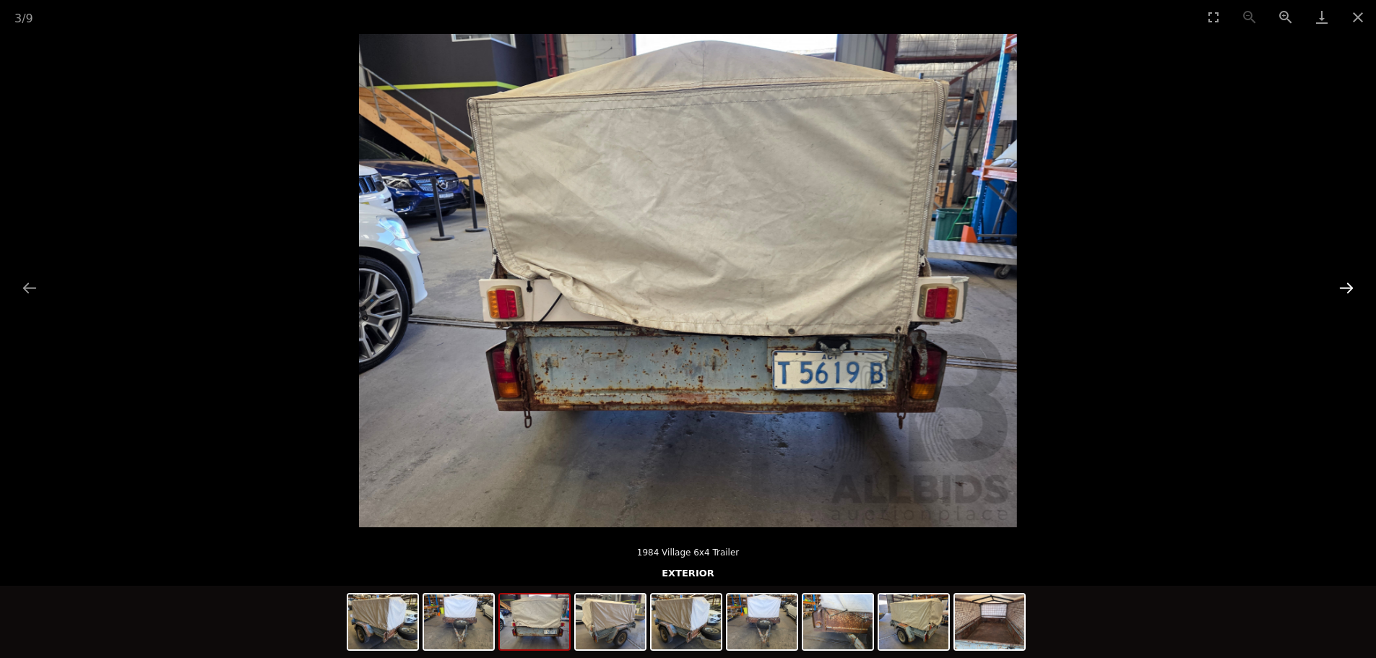
click at [1344, 288] on button "Next slide" at bounding box center [1346, 288] width 30 height 28
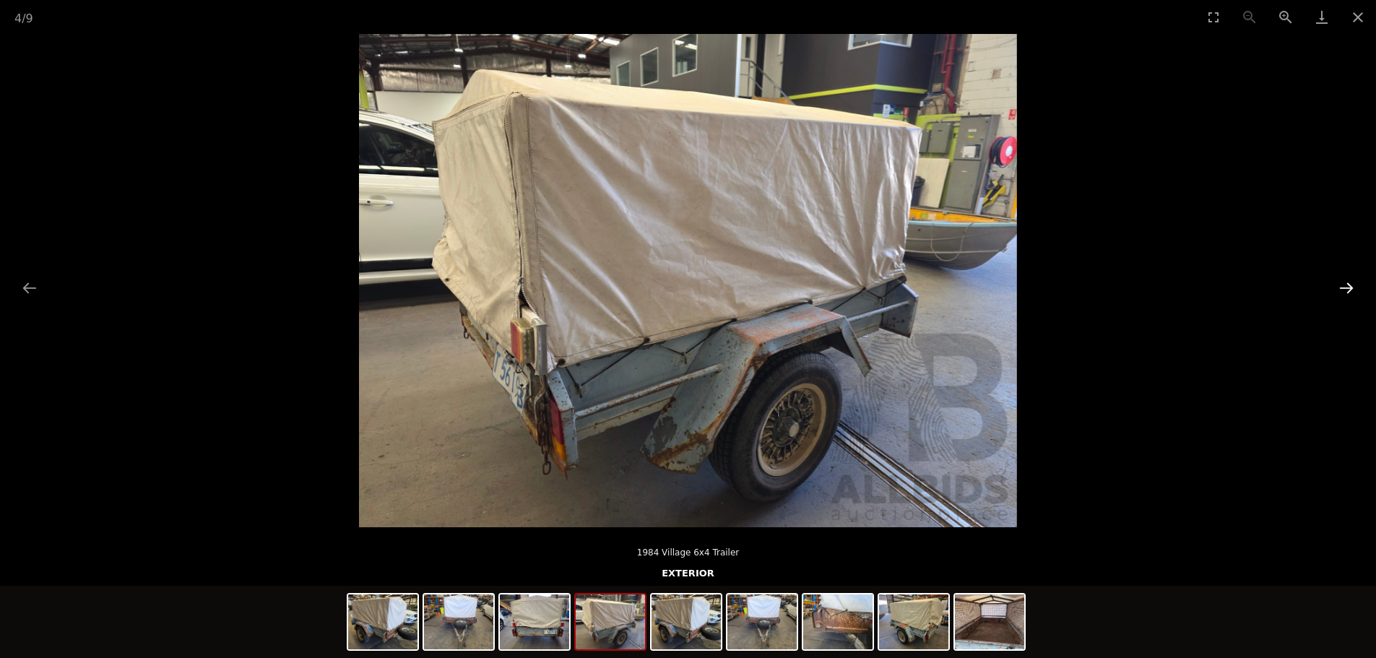
click at [1344, 288] on button "Next slide" at bounding box center [1346, 288] width 30 height 28
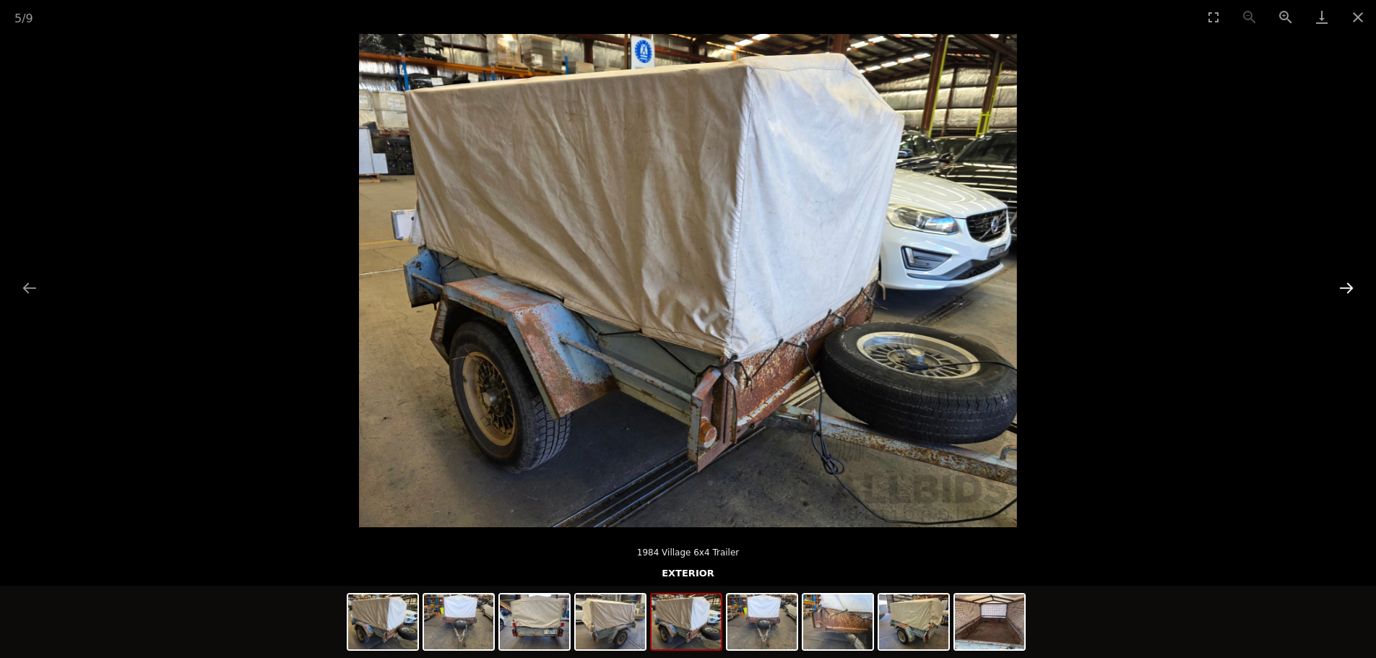
click at [1344, 288] on button "Next slide" at bounding box center [1346, 288] width 30 height 28
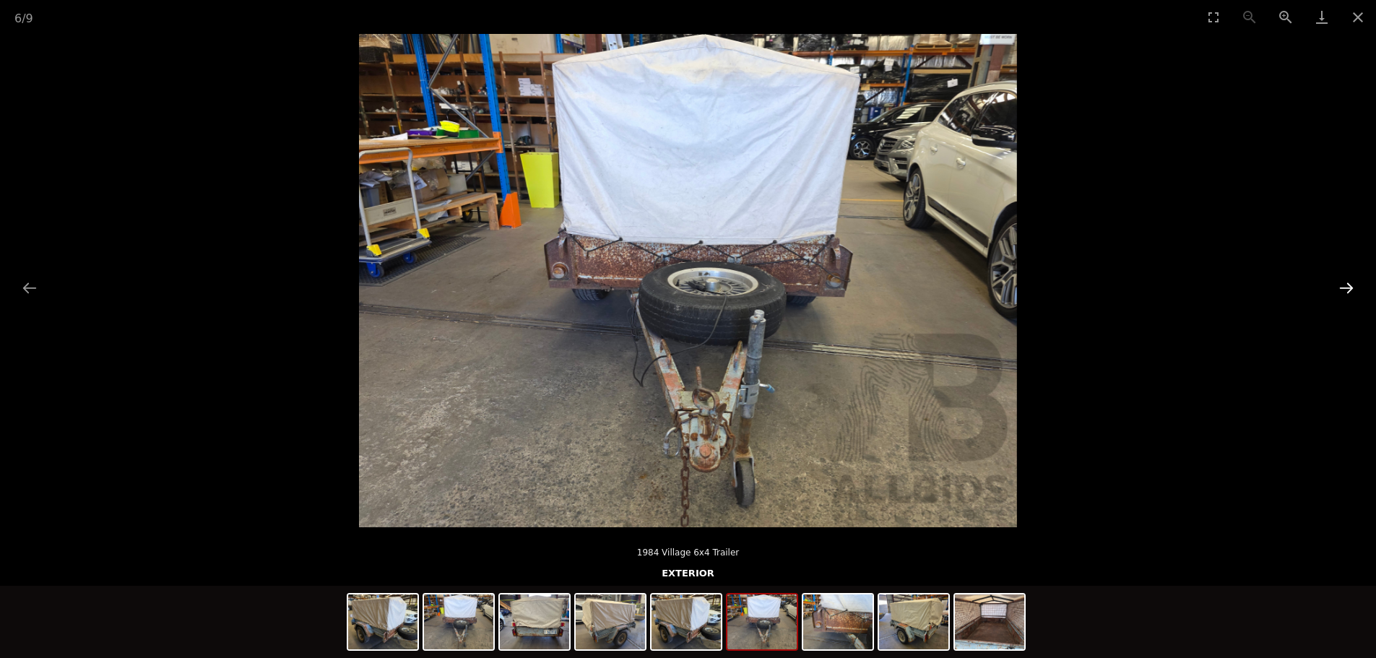
click at [1344, 288] on button "Next slide" at bounding box center [1346, 288] width 30 height 28
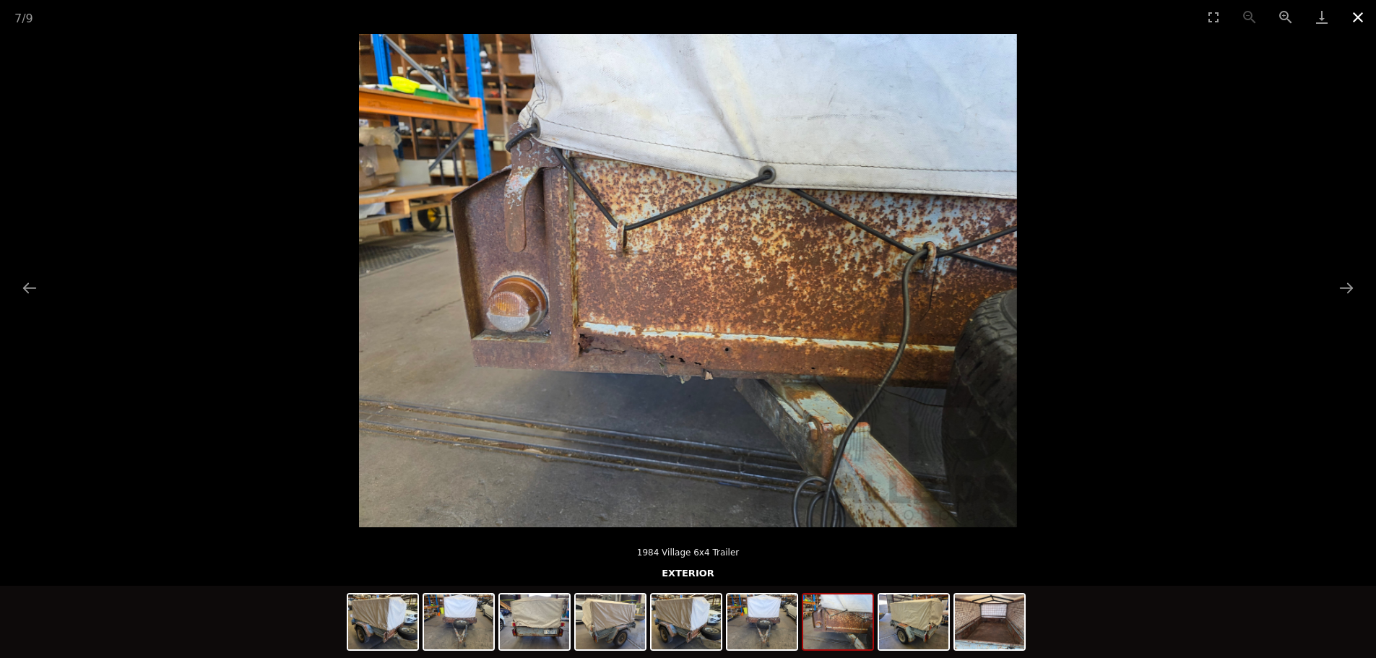
click at [1366, 15] on button "Close gallery" at bounding box center [1358, 17] width 36 height 34
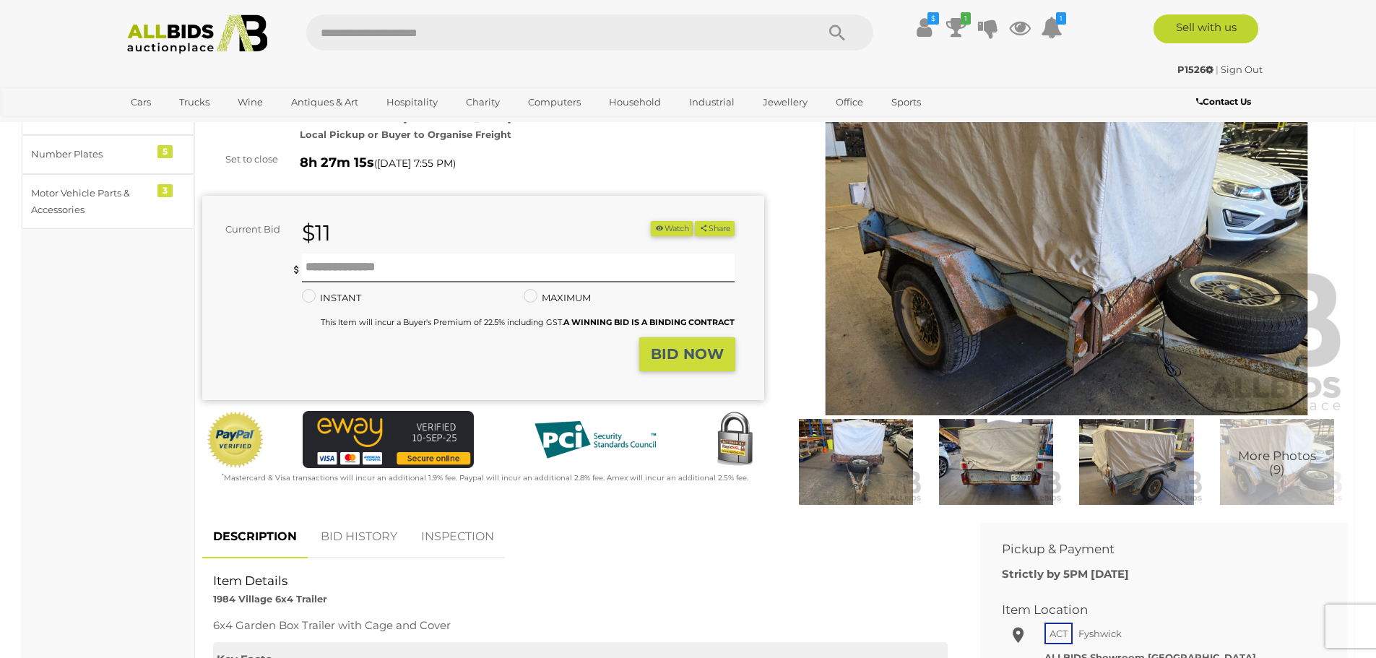
scroll to position [72, 0]
